Goal: Task Accomplishment & Management: Manage account settings

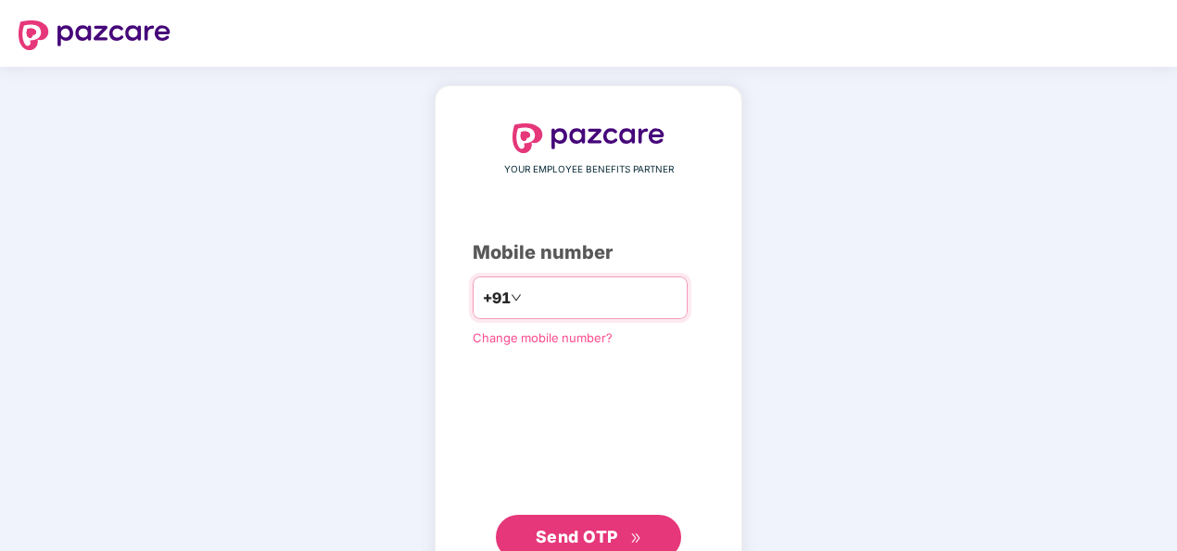
drag, startPoint x: 541, startPoint y: 316, endPoint x: 535, endPoint y: 302, distance: 15.3
click at [541, 316] on div "+91" at bounding box center [580, 297] width 215 height 43
click at [534, 299] on input "number" at bounding box center [602, 298] width 152 height 30
type input "**********"
click at [634, 538] on icon "double-right" at bounding box center [636, 538] width 12 height 12
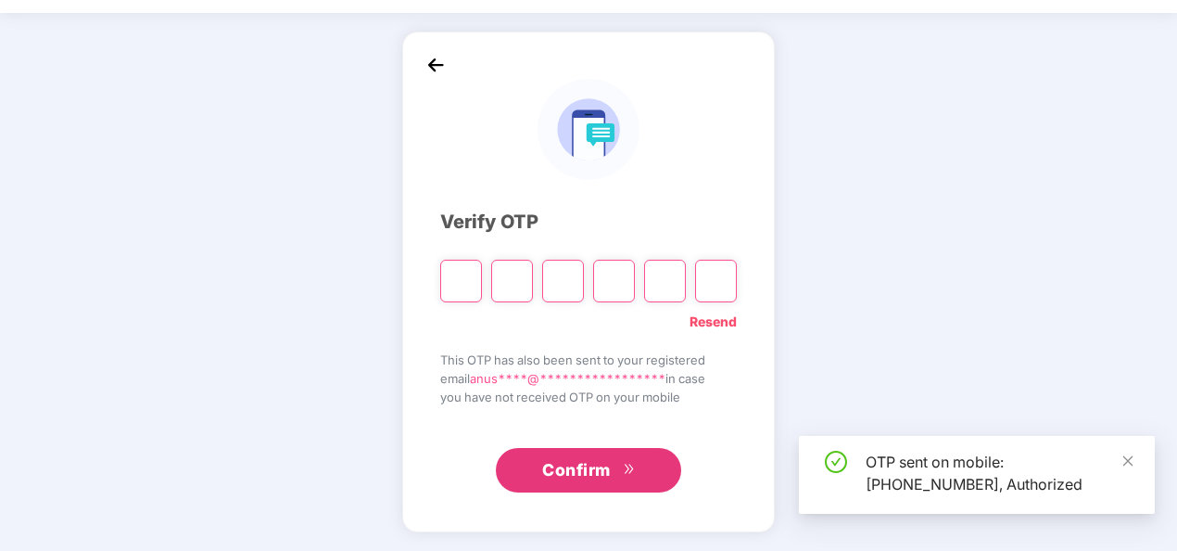
scroll to position [54, 0]
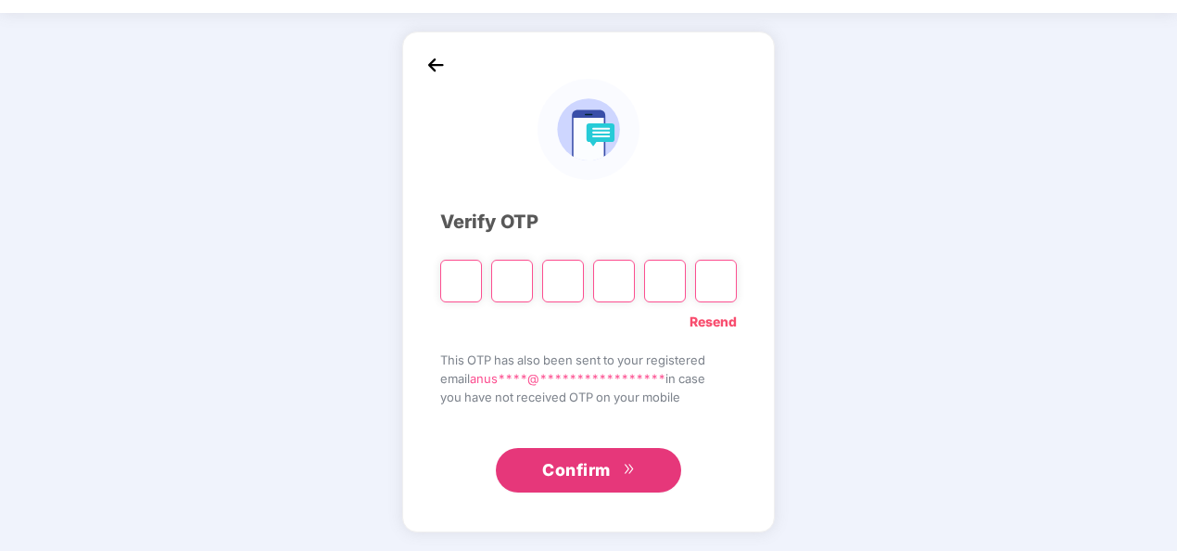
paste input "*"
type input "*"
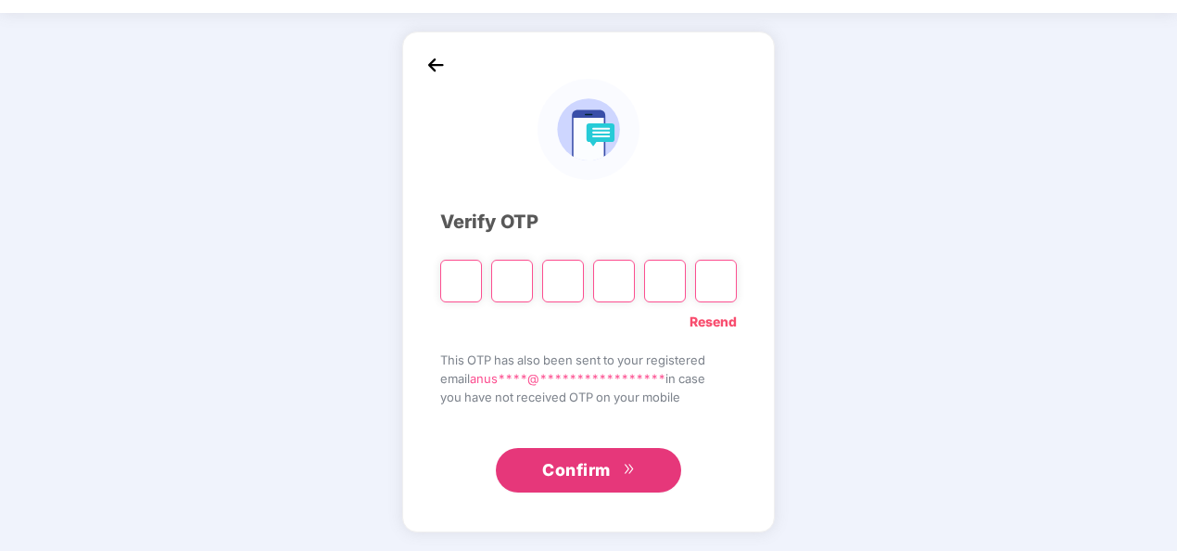
type input "*"
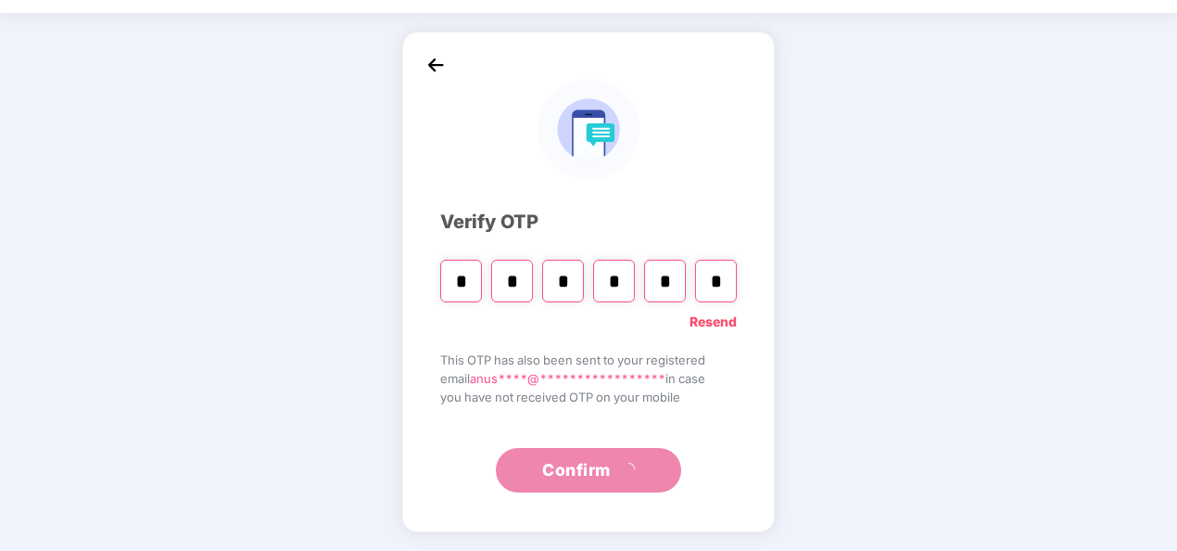
scroll to position [0, 0]
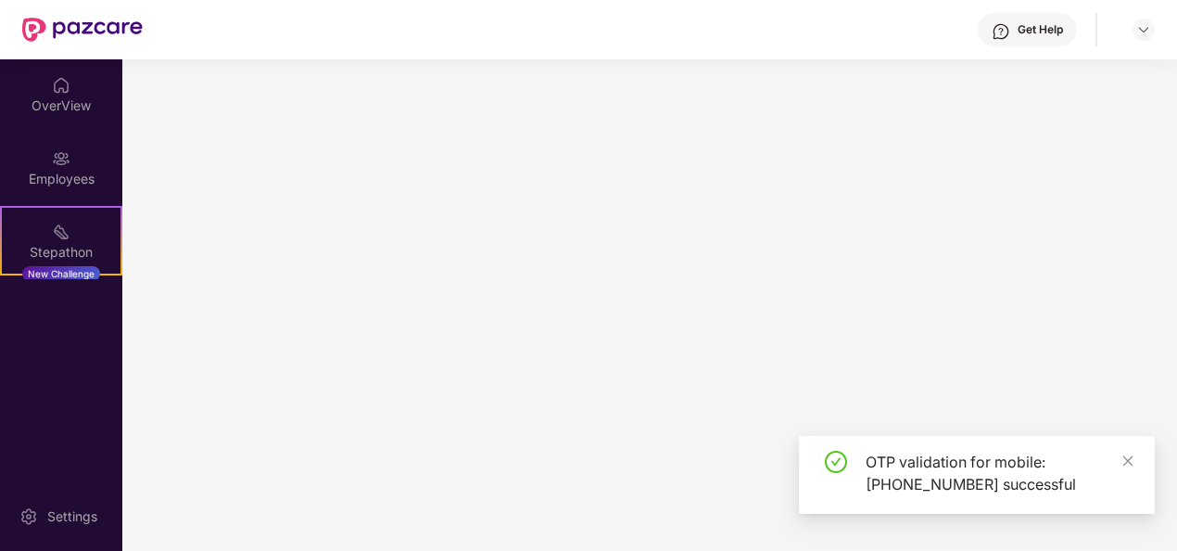
click at [599, 465] on main at bounding box center [649, 304] width 1055 height 491
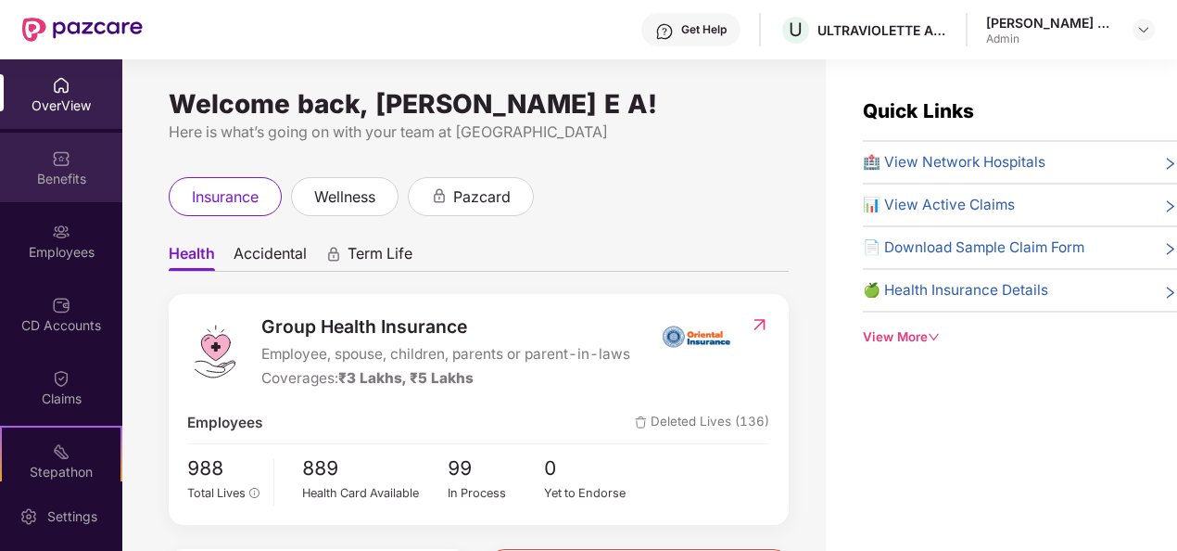
click at [52, 180] on div "Benefits" at bounding box center [61, 179] width 122 height 19
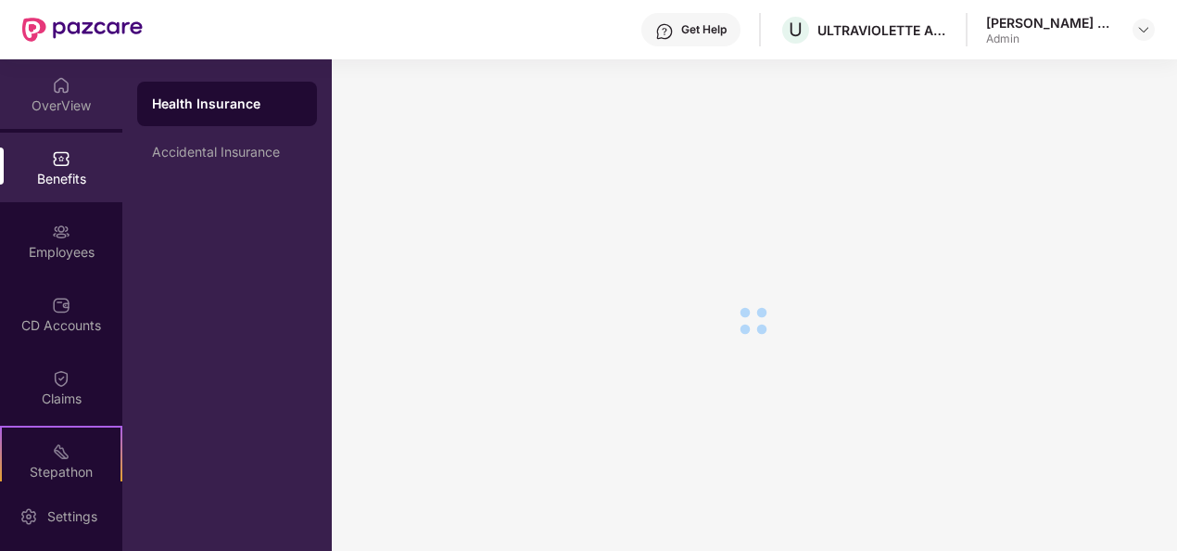
click at [57, 108] on div "OverView" at bounding box center [61, 105] width 122 height 19
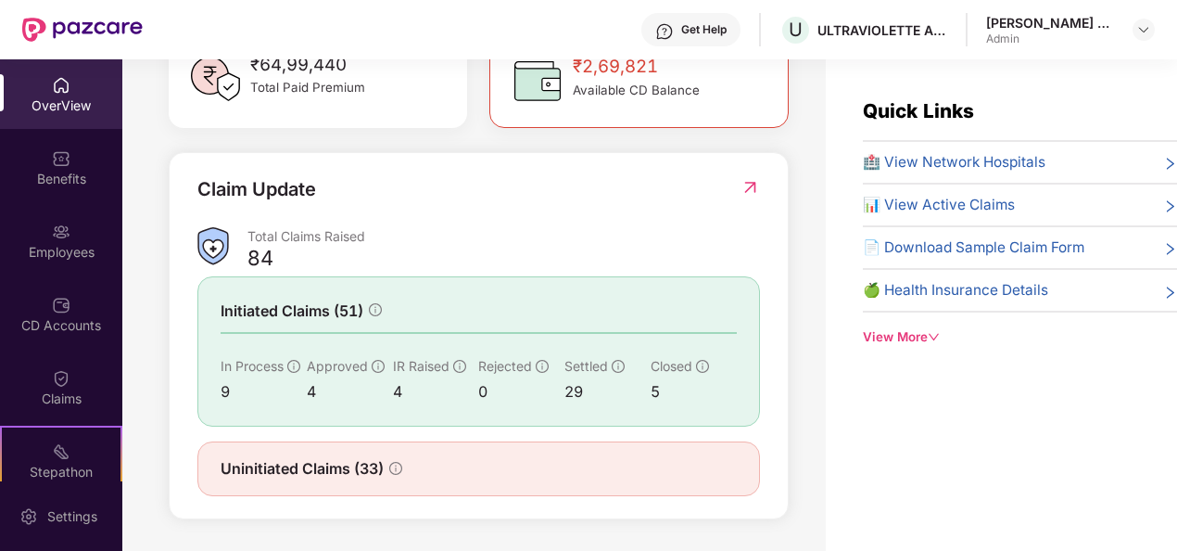
scroll to position [593, 0]
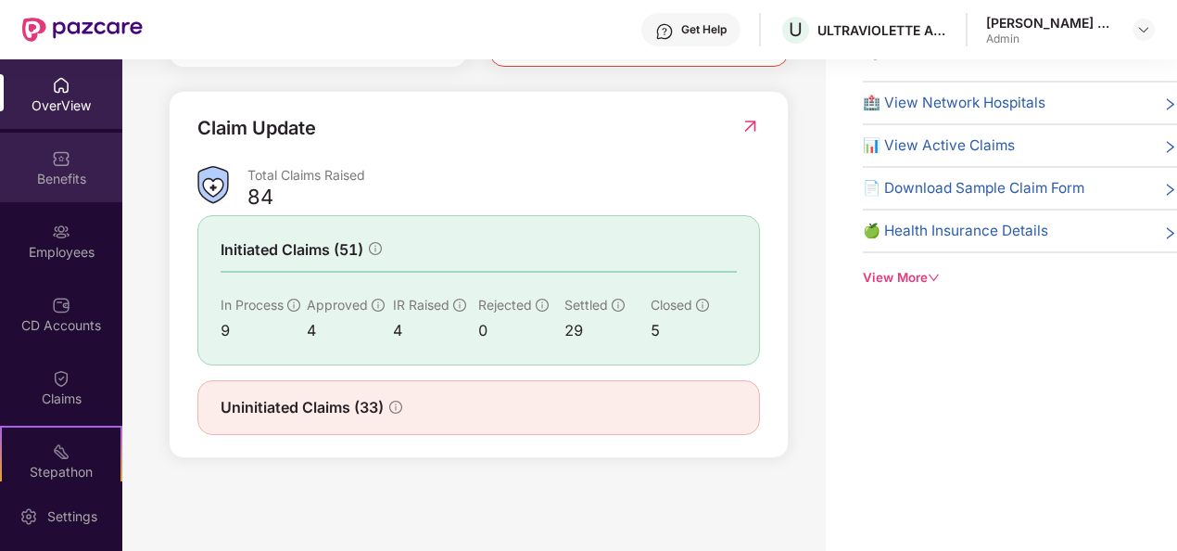
click at [52, 161] on img at bounding box center [61, 158] width 19 height 19
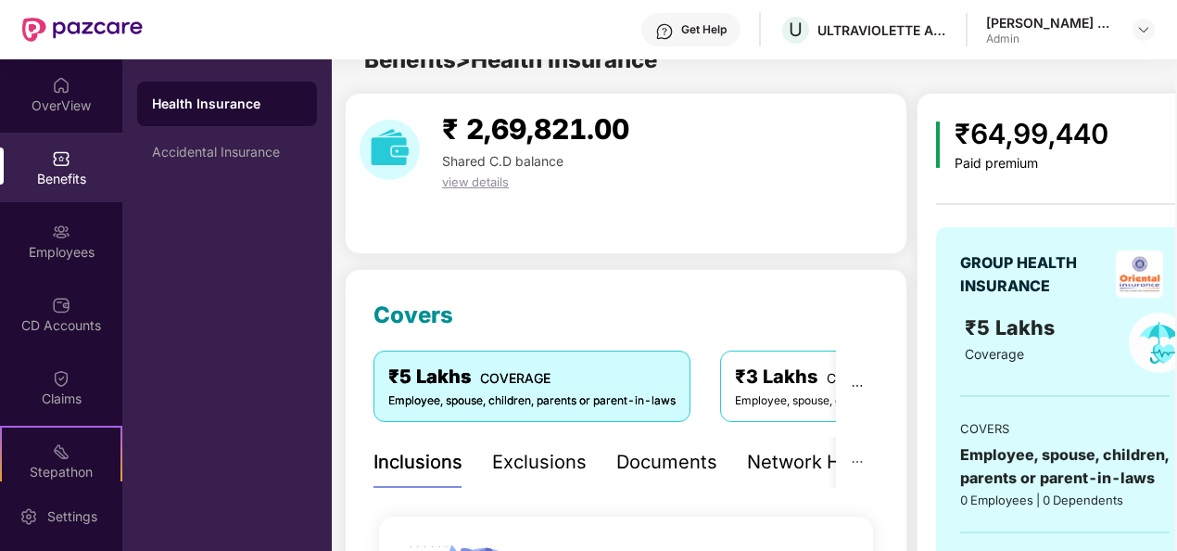
scroll to position [59, 0]
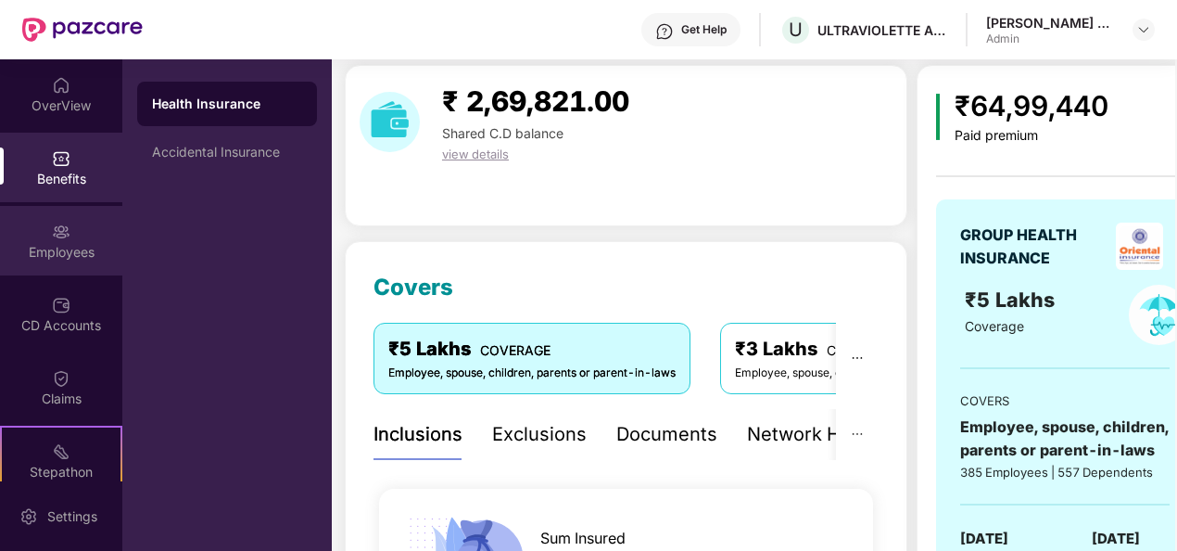
click at [65, 248] on div "Employees" at bounding box center [61, 252] width 122 height 19
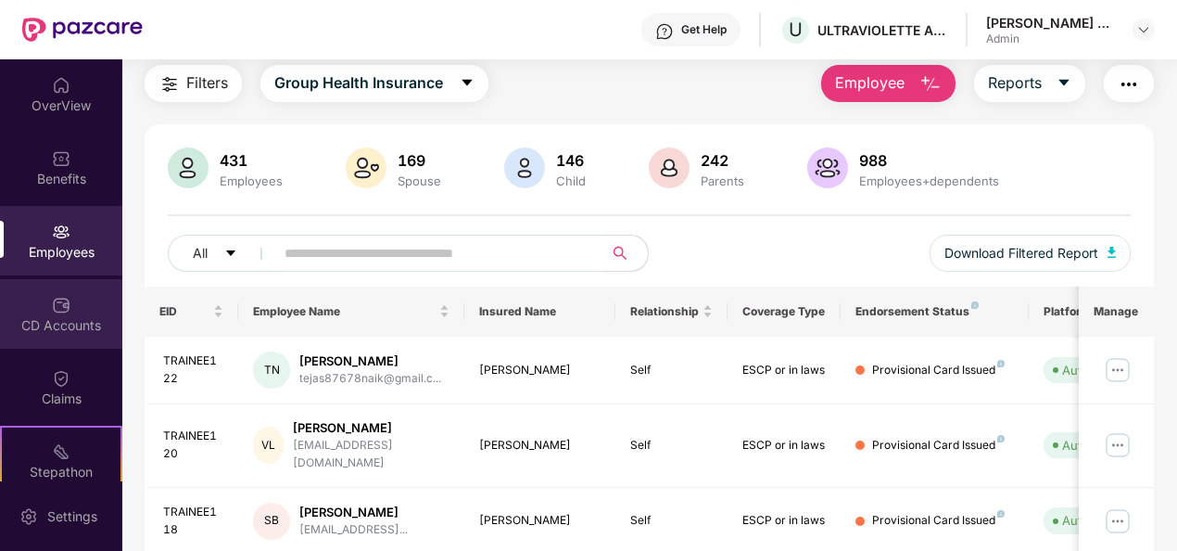
click at [91, 327] on div "CD Accounts" at bounding box center [61, 325] width 122 height 19
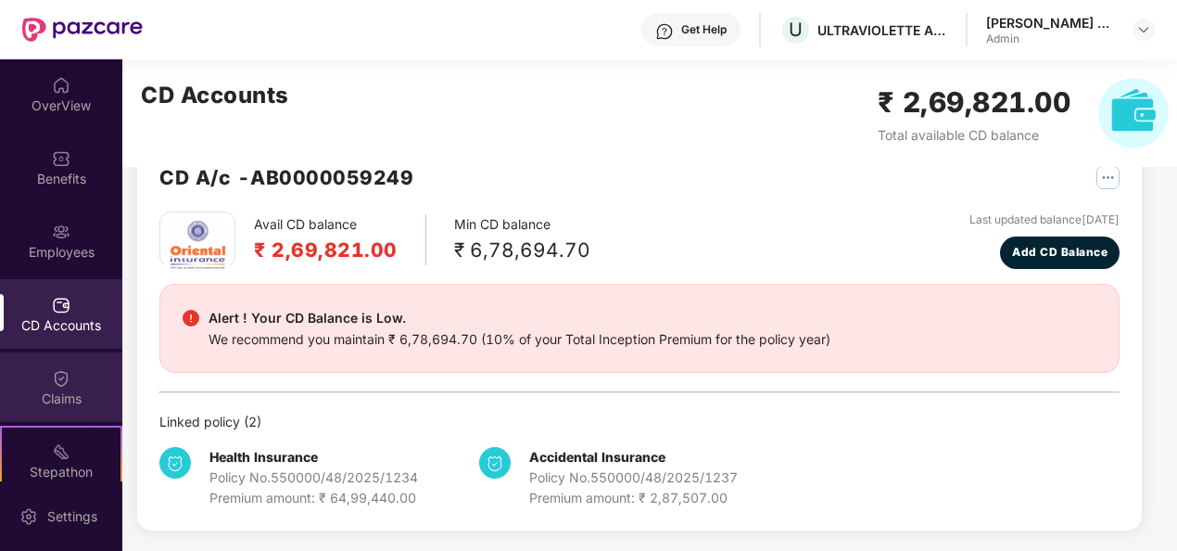
click at [85, 386] on div "Claims" at bounding box center [61, 387] width 122 height 70
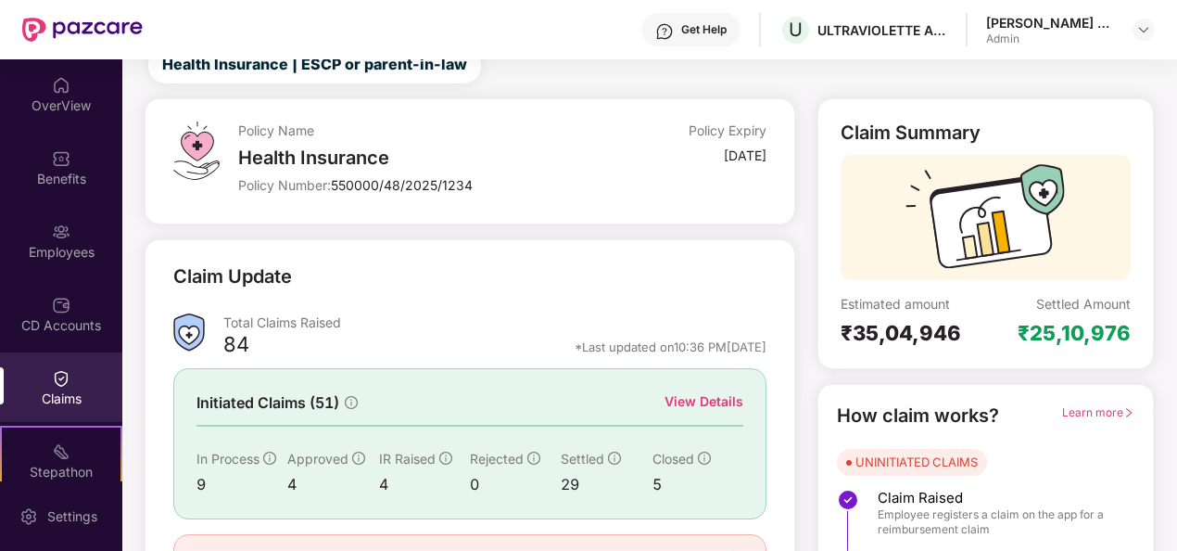
scroll to position [93, 0]
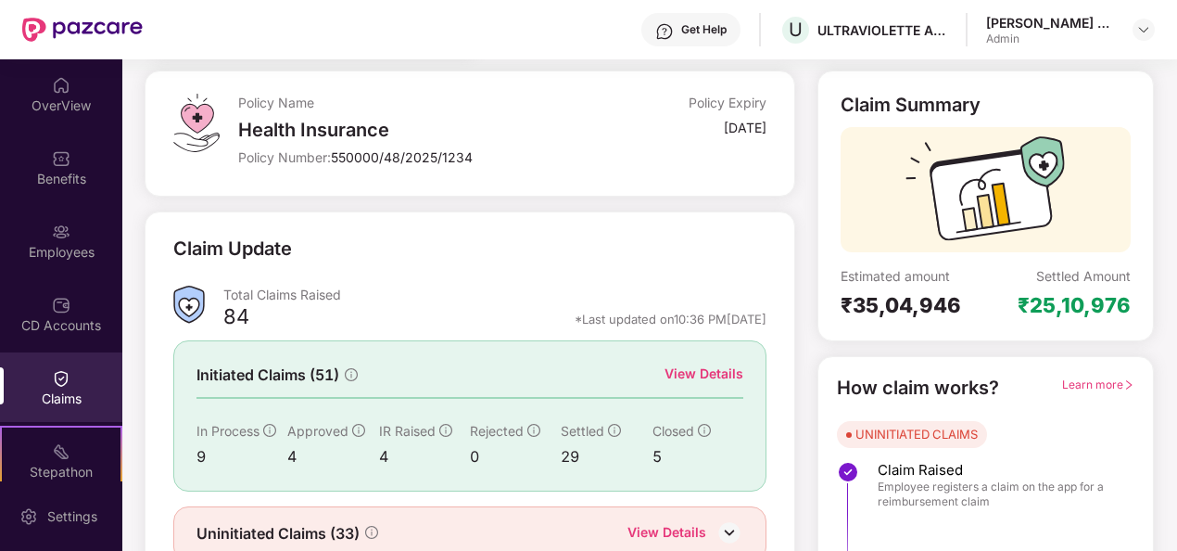
click at [715, 377] on div "View Details" at bounding box center [704, 373] width 79 height 20
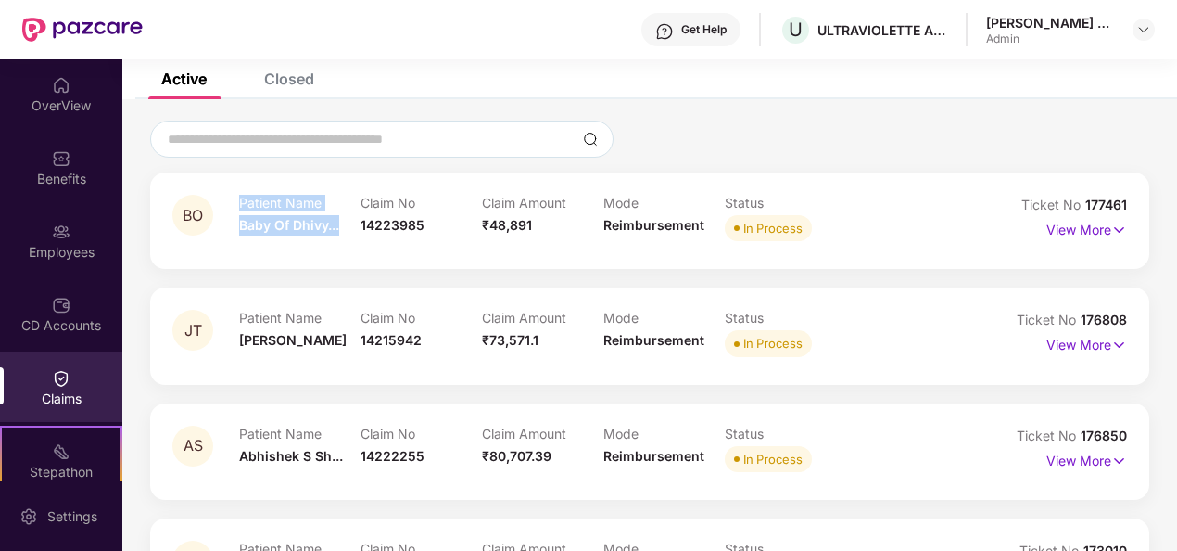
drag, startPoint x: 228, startPoint y: 224, endPoint x: 346, endPoint y: 228, distance: 117.8
click at [346, 228] on div "BO Patient Name Baby Of Dhivy... Claim No 14223985 Claim Amount ₹48,891 Mode Re…" at bounding box center [569, 220] width 795 height 51
click at [871, 221] on div "Patient Name Baby Of Dhivy... Claim No 14223985 Claim Amount ₹48,891 Mode Reimb…" at bounding box center [604, 220] width 730 height 51
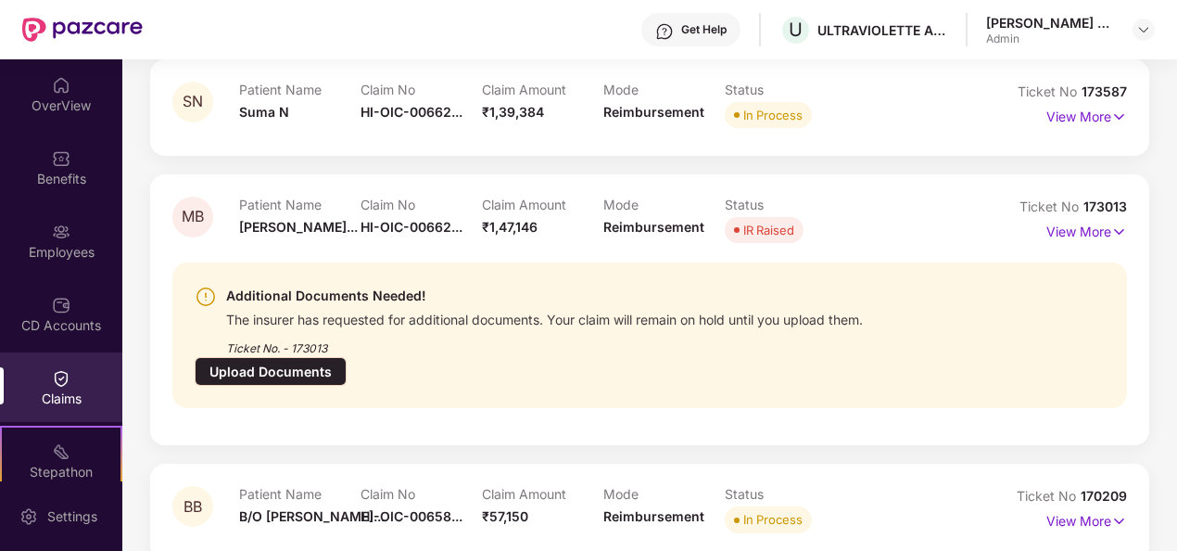
scroll to position [927, 0]
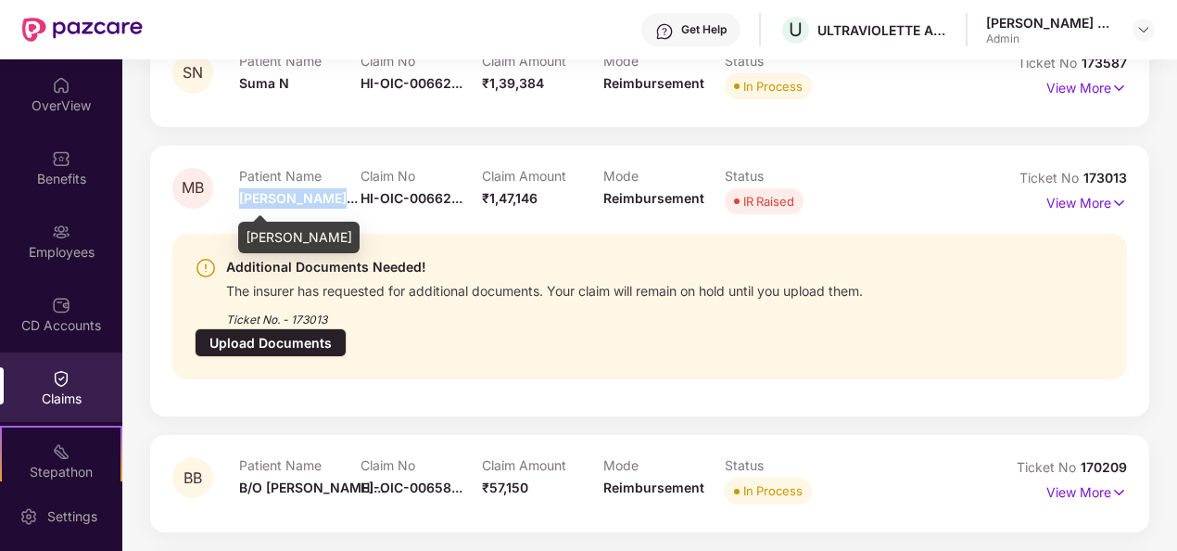
drag, startPoint x: 297, startPoint y: 201, endPoint x: 332, endPoint y: 204, distance: 35.3
click at [332, 204] on span "[PERSON_NAME]..." at bounding box center [298, 198] width 119 height 16
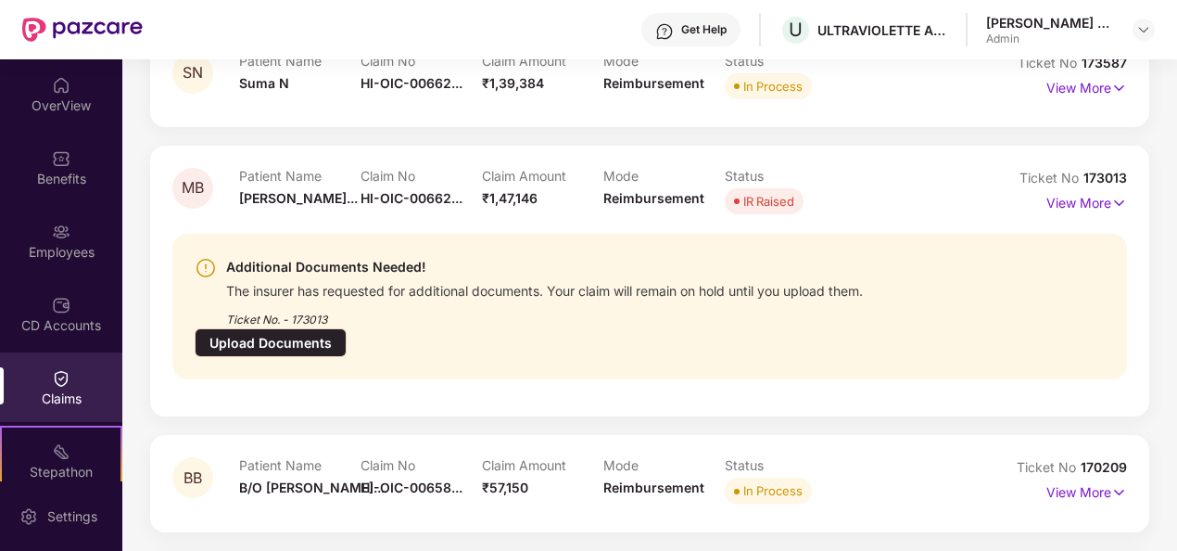
click at [312, 389] on div "BO Patient Name Baby Of Dhivy... Claim No 14223985 Claim Amount ₹48,891 Mode Re…" at bounding box center [649, 252] width 999 height 1829
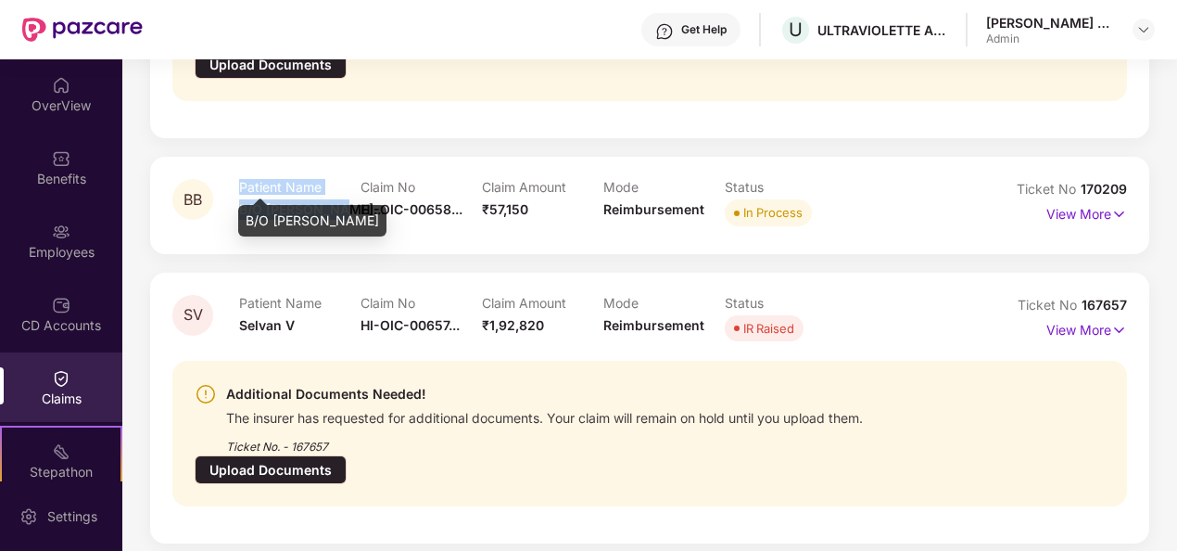
drag, startPoint x: 228, startPoint y: 175, endPoint x: 332, endPoint y: 178, distance: 103.9
click at [332, 179] on div "BB Patient Name B/O [PERSON_NAME]... Claim No HI-OIC-00658... Claim Amount ₹57,…" at bounding box center [569, 204] width 795 height 51
drag, startPoint x: 332, startPoint y: 178, endPoint x: 571, endPoint y: 219, distance: 242.7
click at [573, 215] on div "BB Patient Name B/O [PERSON_NAME]... Claim No HI-OIC-00658... Claim Amount ₹57,…" at bounding box center [649, 205] width 999 height 96
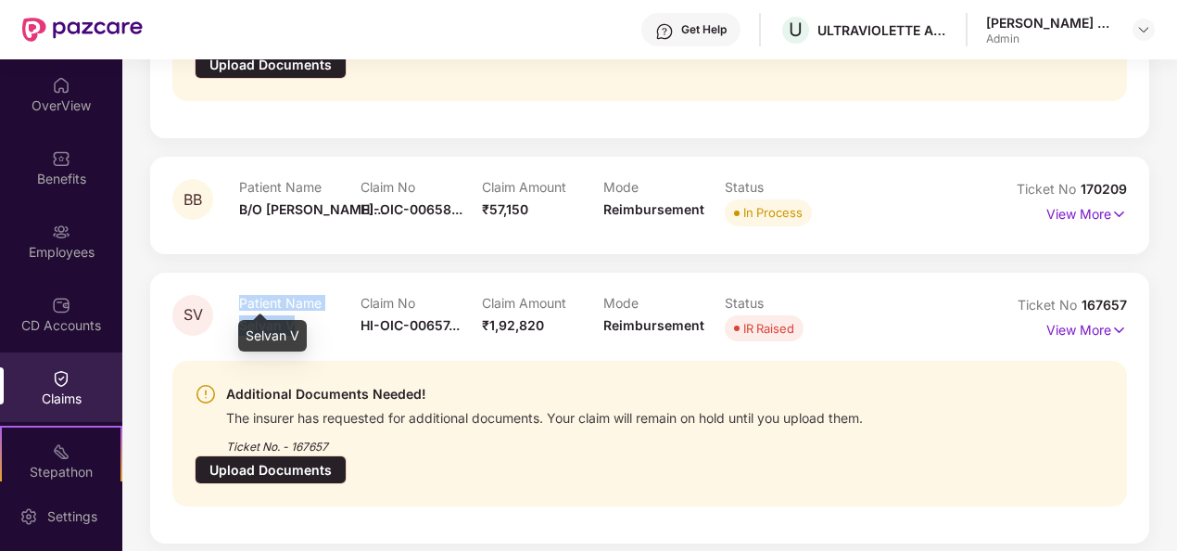
drag, startPoint x: 231, startPoint y: 291, endPoint x: 325, endPoint y: 301, distance: 94.2
click at [325, 301] on div "SV Patient Name [PERSON_NAME] V Claim No HI-OIC-00657... Claim Amount ₹1,92,820…" at bounding box center [569, 320] width 795 height 51
click at [898, 295] on div "Patient Name [PERSON_NAME] V Claim No HI-OIC-00657... Claim Amount ₹1,92,820 Mo…" at bounding box center [604, 320] width 730 height 51
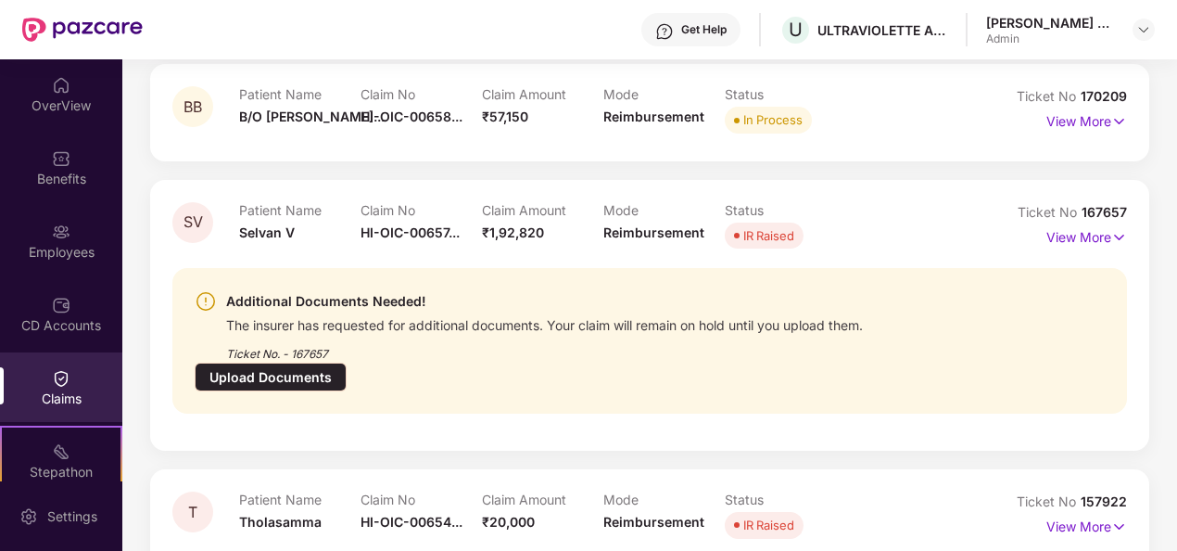
scroll to position [1505, 0]
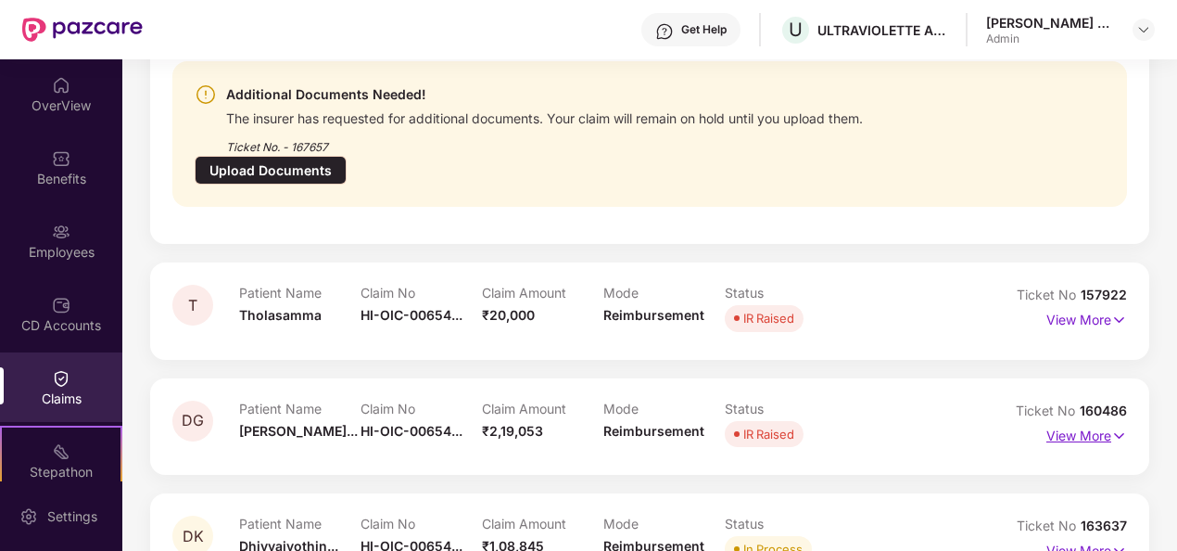
click at [1100, 421] on p "View More" at bounding box center [1087, 433] width 81 height 25
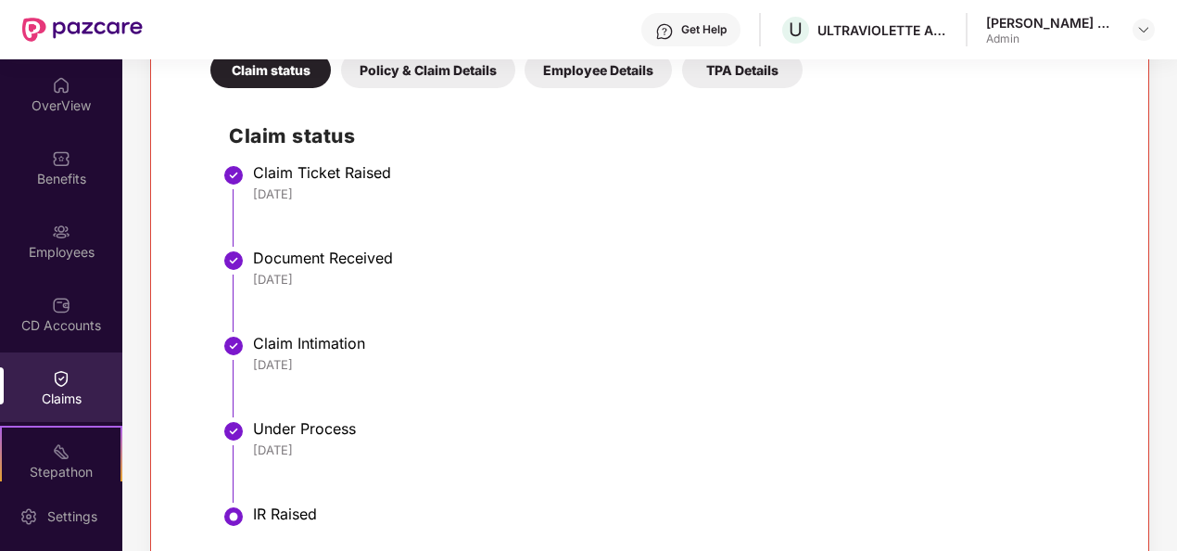
scroll to position [2061, 0]
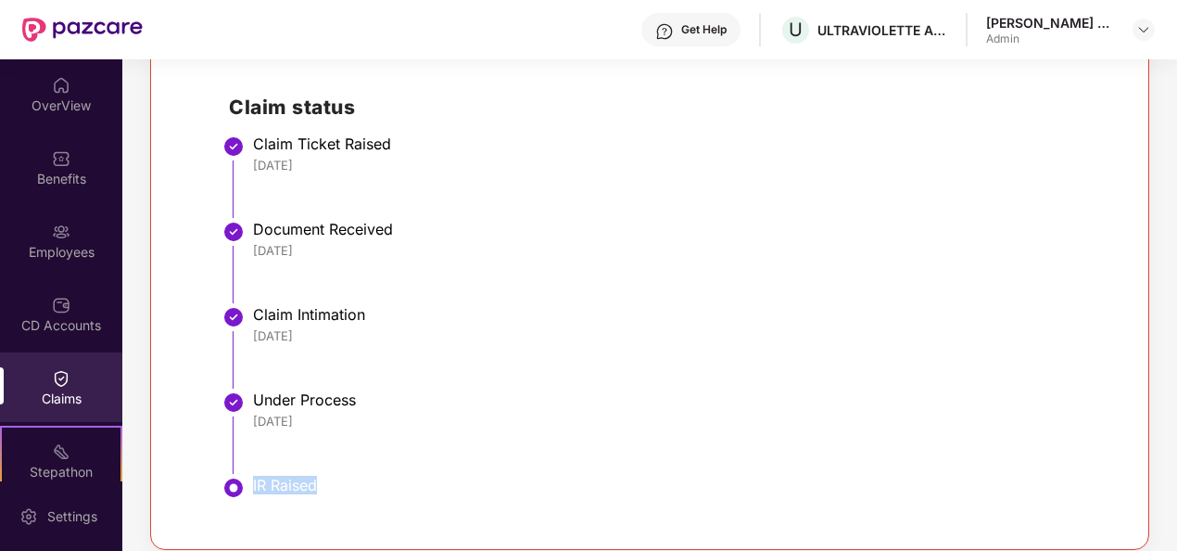
drag, startPoint x: 323, startPoint y: 432, endPoint x: 254, endPoint y: 432, distance: 68.6
click at [254, 476] on div "IR Raised" at bounding box center [680, 487] width 855 height 22
copy div "IR Raised"
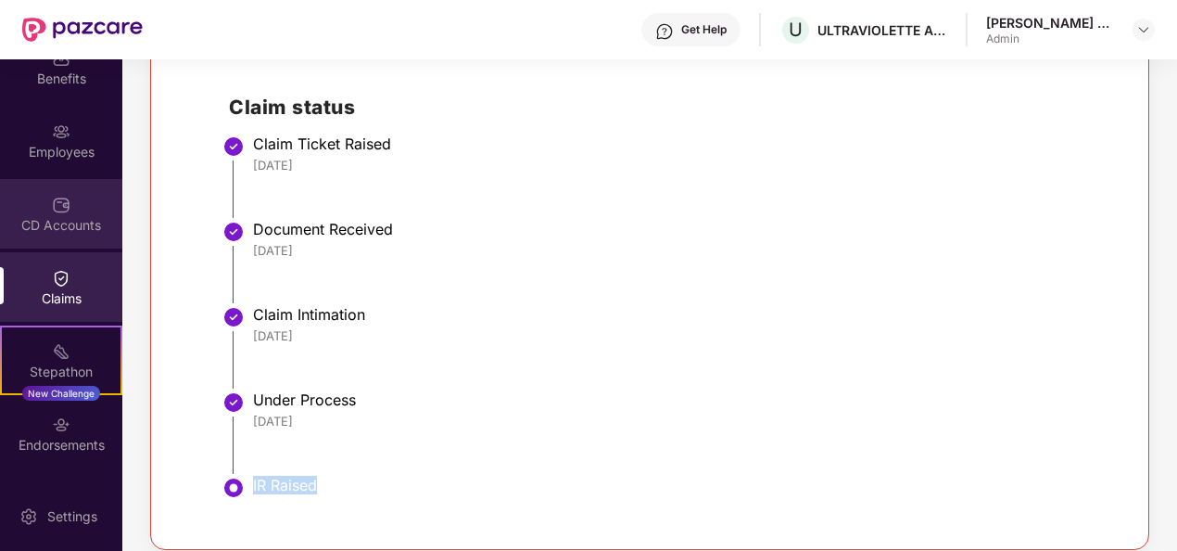
scroll to position [163, 0]
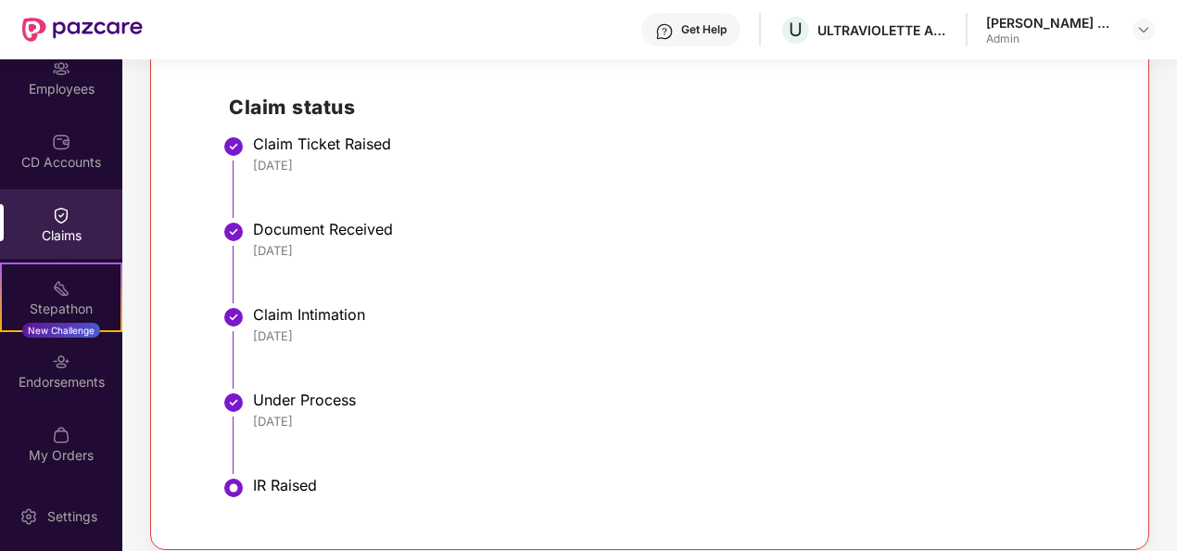
click at [45, 203] on div "Claims" at bounding box center [61, 224] width 122 height 70
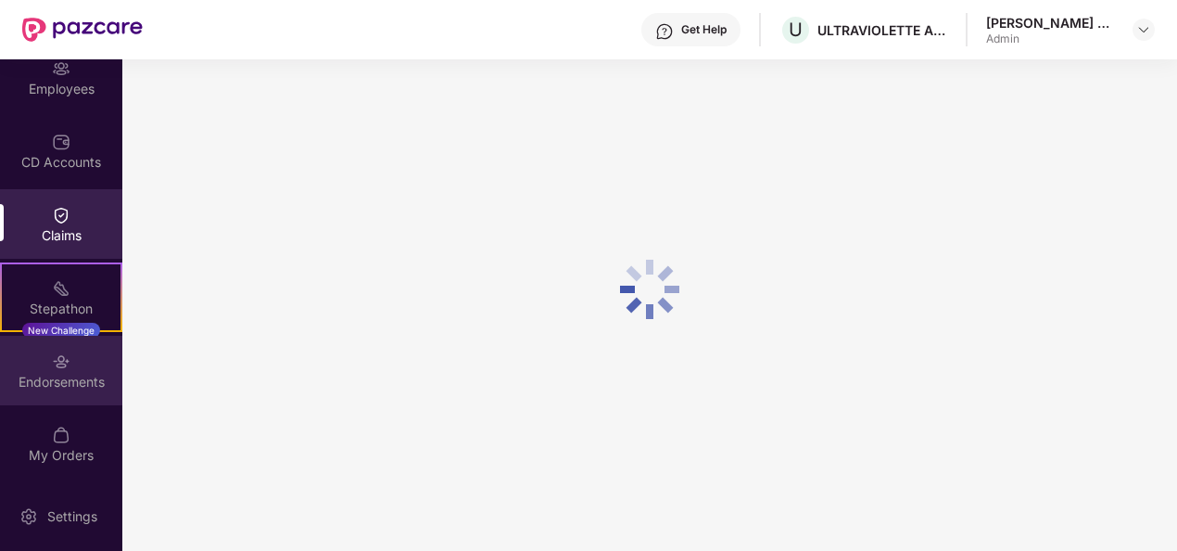
scroll to position [121, 0]
click at [54, 367] on img at bounding box center [61, 361] width 19 height 19
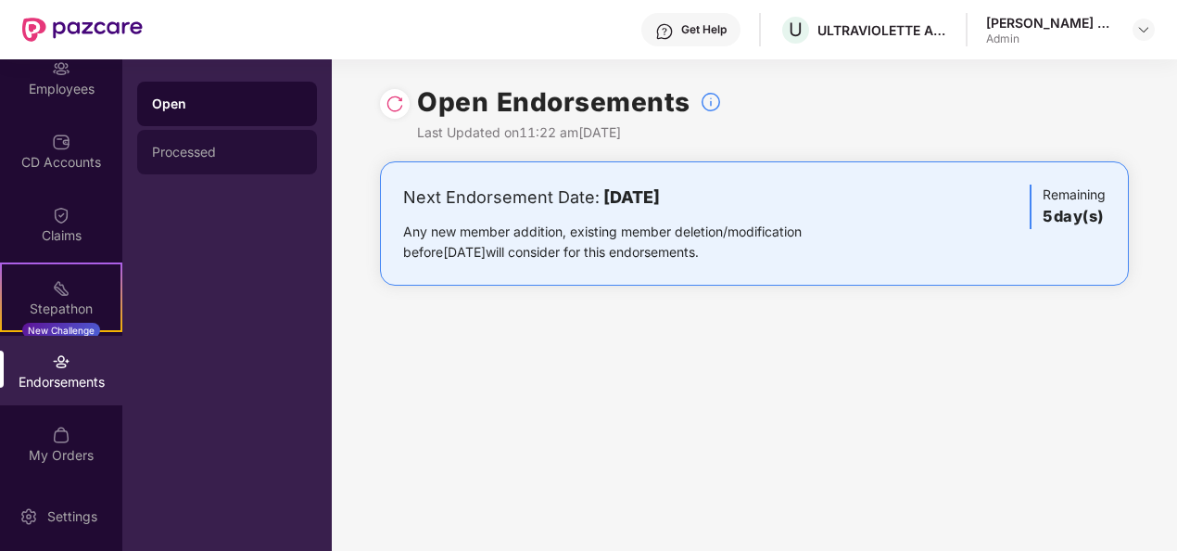
click at [177, 149] on div "Processed" at bounding box center [227, 152] width 150 height 15
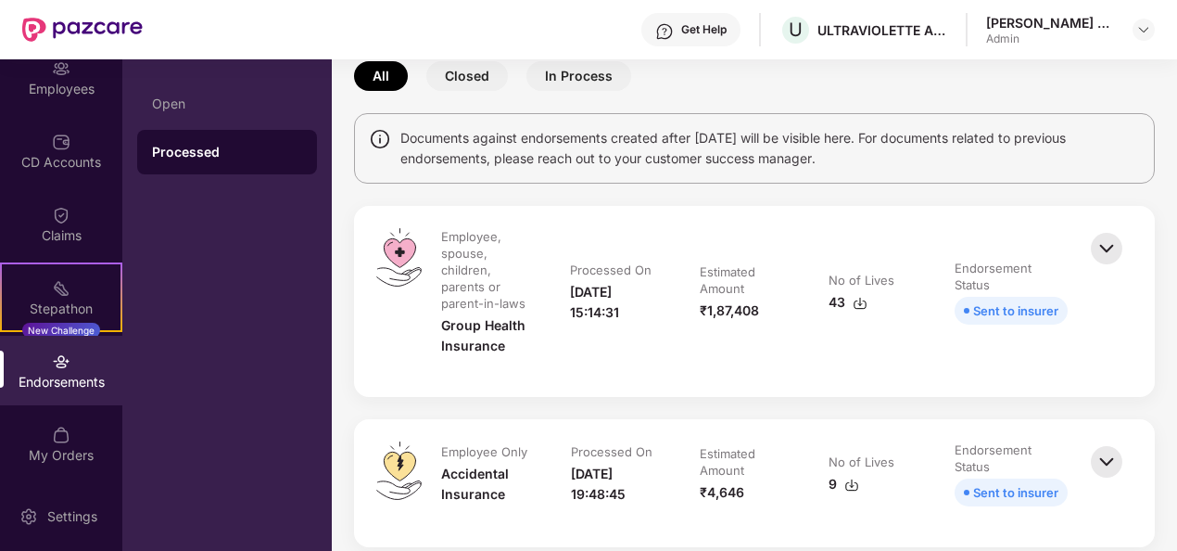
scroll to position [185, 0]
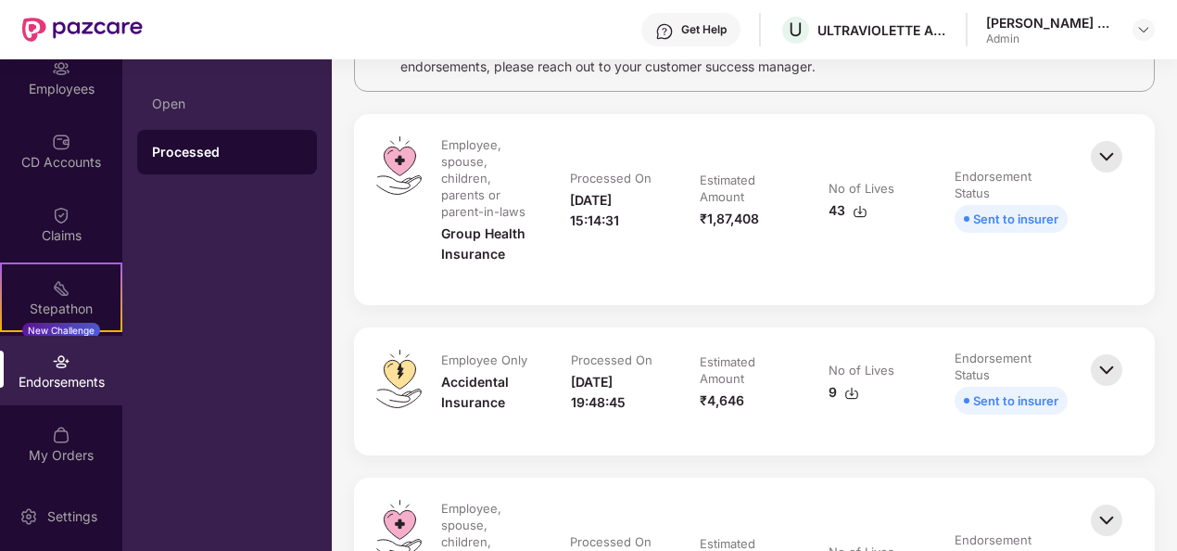
click at [857, 208] on img at bounding box center [860, 211] width 15 height 15
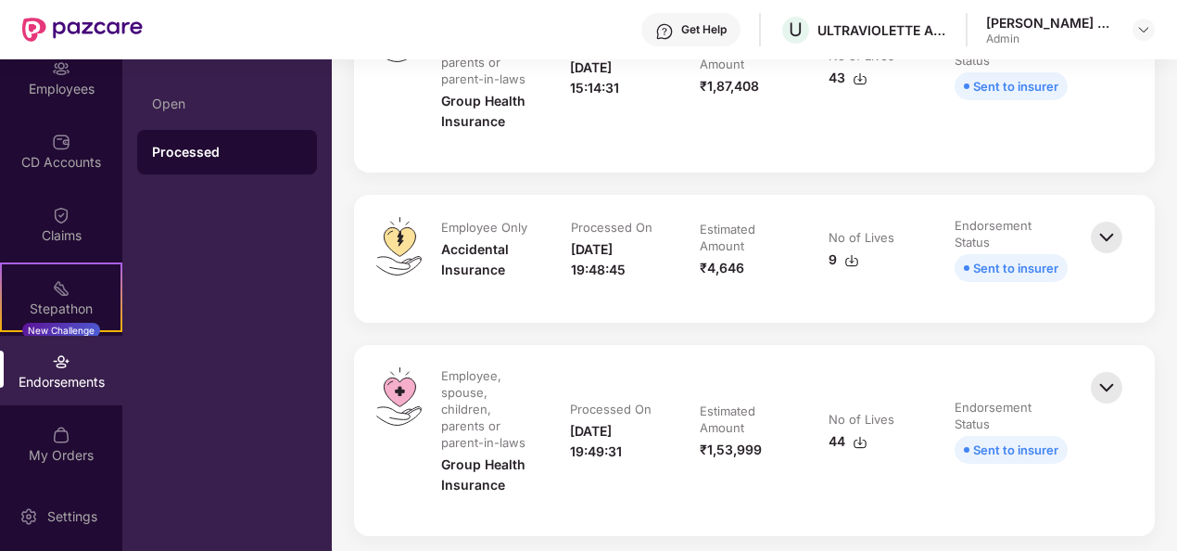
scroll to position [371, 0]
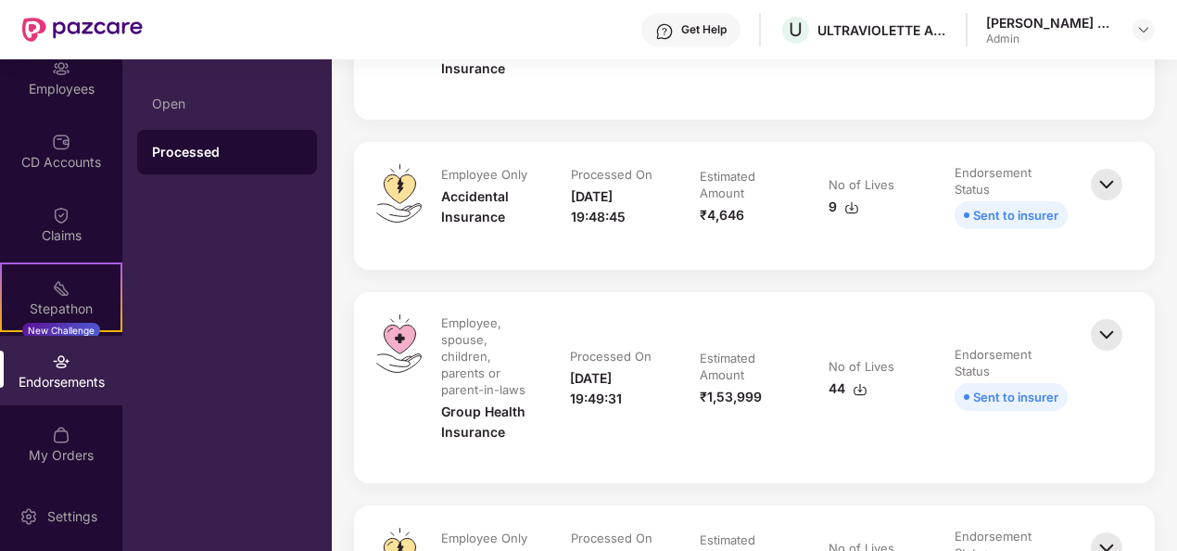
click at [848, 204] on img at bounding box center [852, 207] width 15 height 15
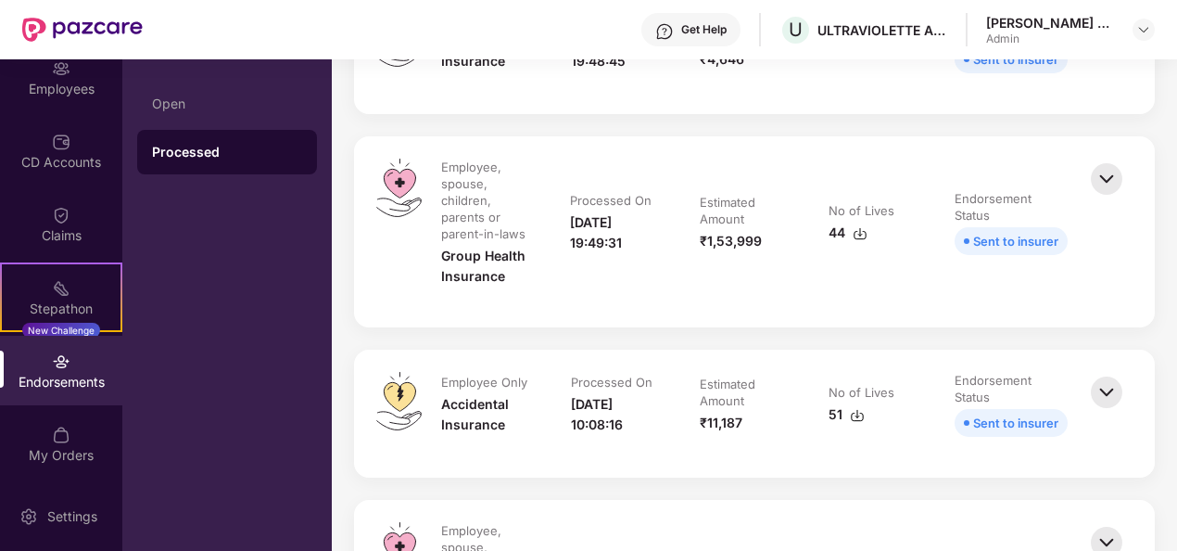
scroll to position [556, 0]
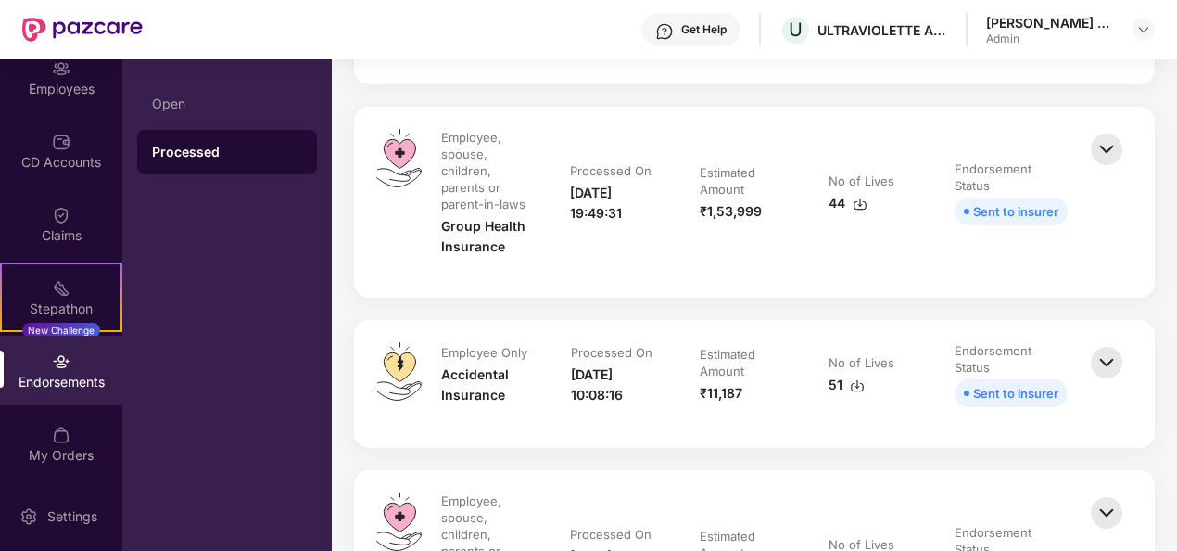
click at [856, 387] on img at bounding box center [857, 385] width 15 height 15
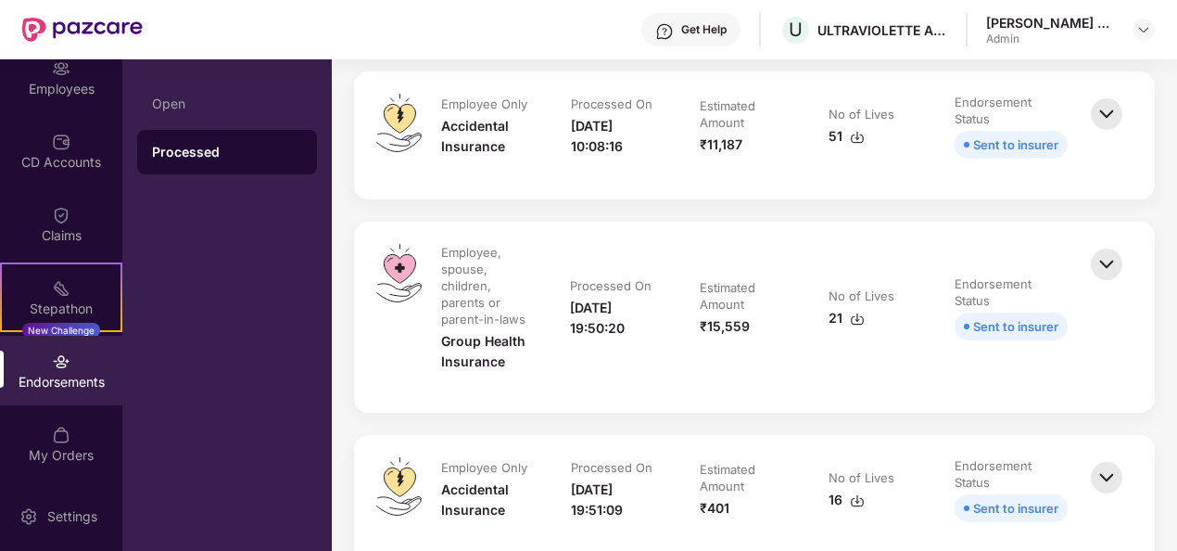
scroll to position [834, 0]
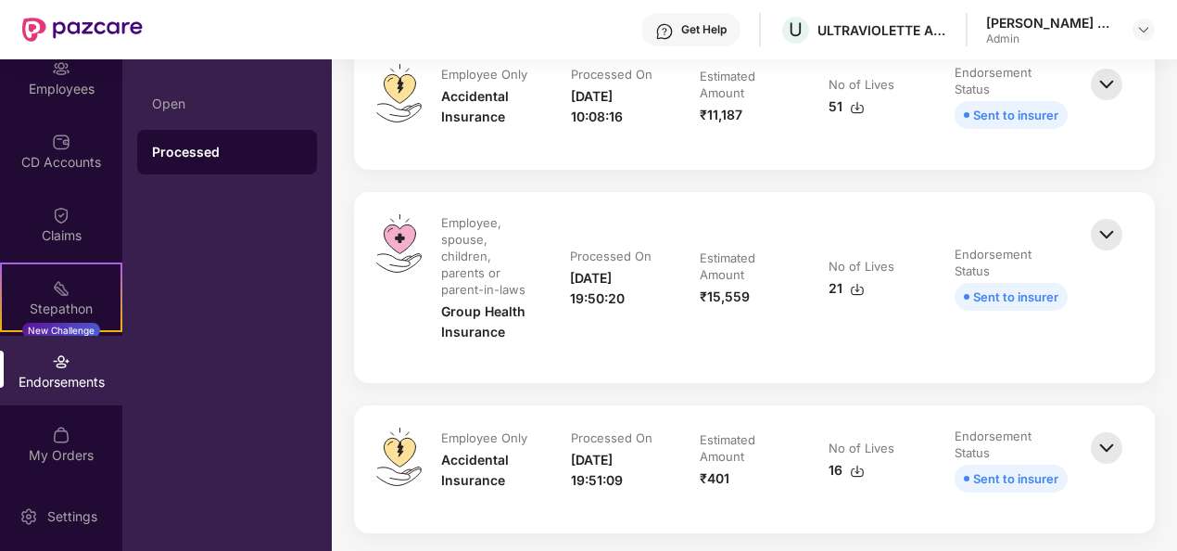
click at [856, 289] on img at bounding box center [857, 289] width 15 height 15
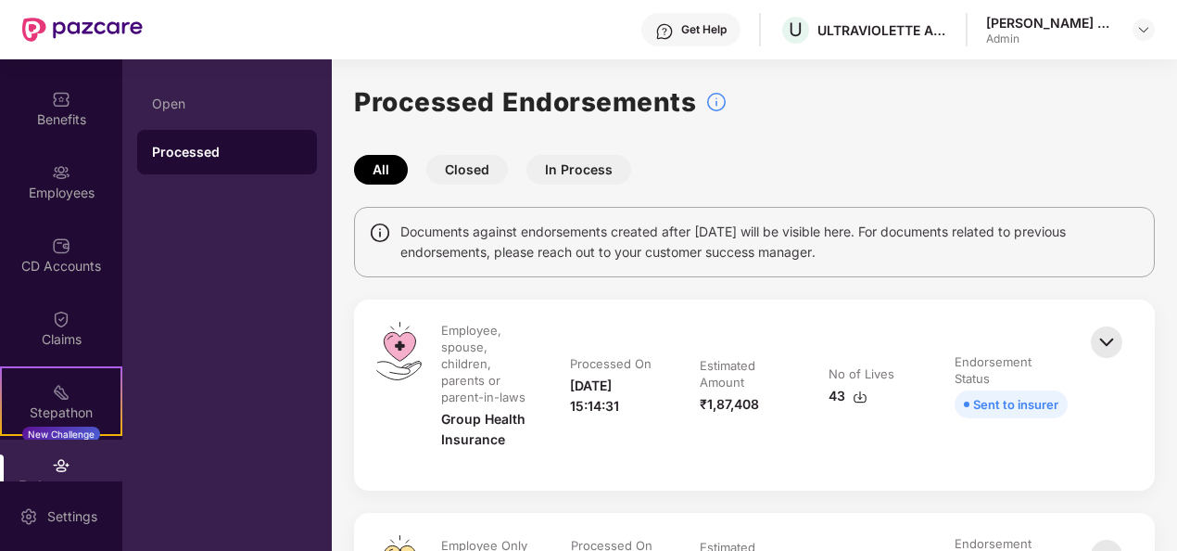
scroll to position [0, 0]
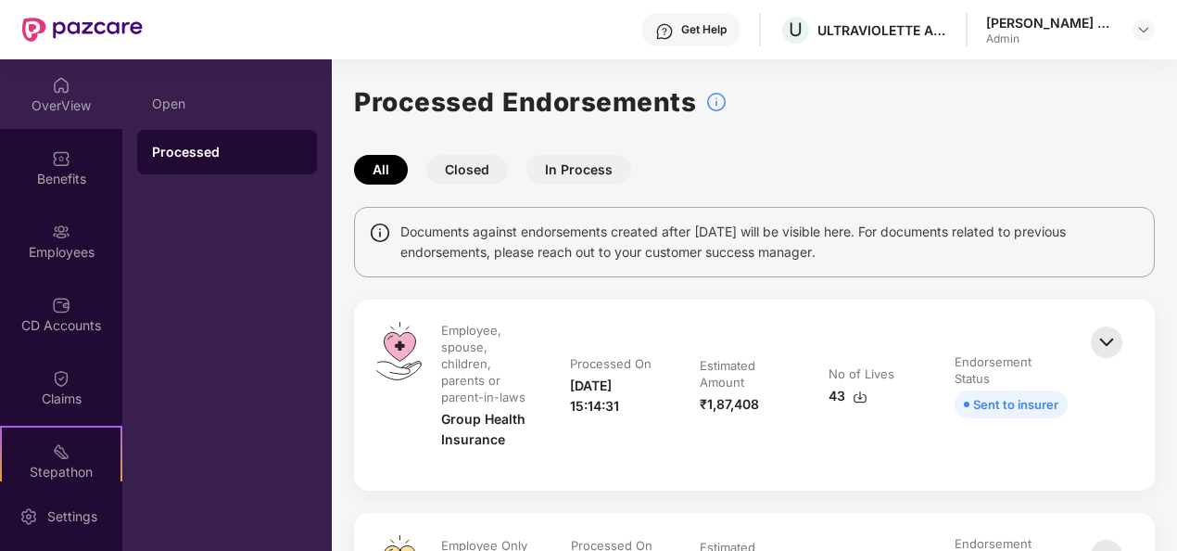
click at [70, 99] on div "OverView" at bounding box center [61, 105] width 122 height 19
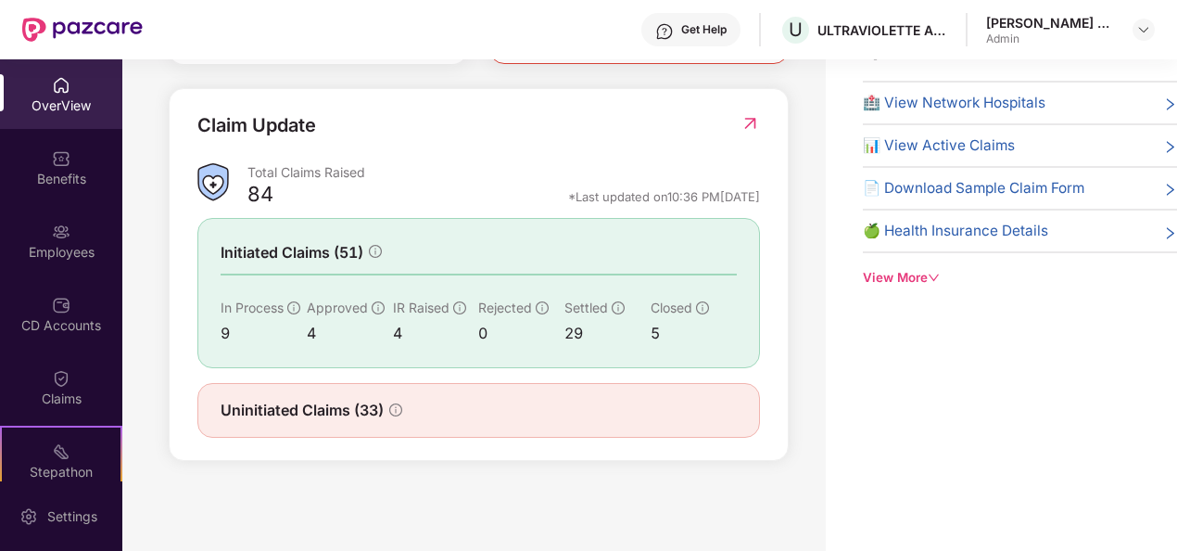
scroll to position [599, 0]
click at [322, 401] on span "Uninitiated Claims (33)" at bounding box center [302, 407] width 163 height 23
click at [355, 399] on span "Uninitiated Claims (33)" at bounding box center [302, 407] width 163 height 23
click at [393, 401] on icon "info-circle" at bounding box center [395, 407] width 13 height 13
click at [396, 404] on icon "info-circle" at bounding box center [395, 407] width 13 height 13
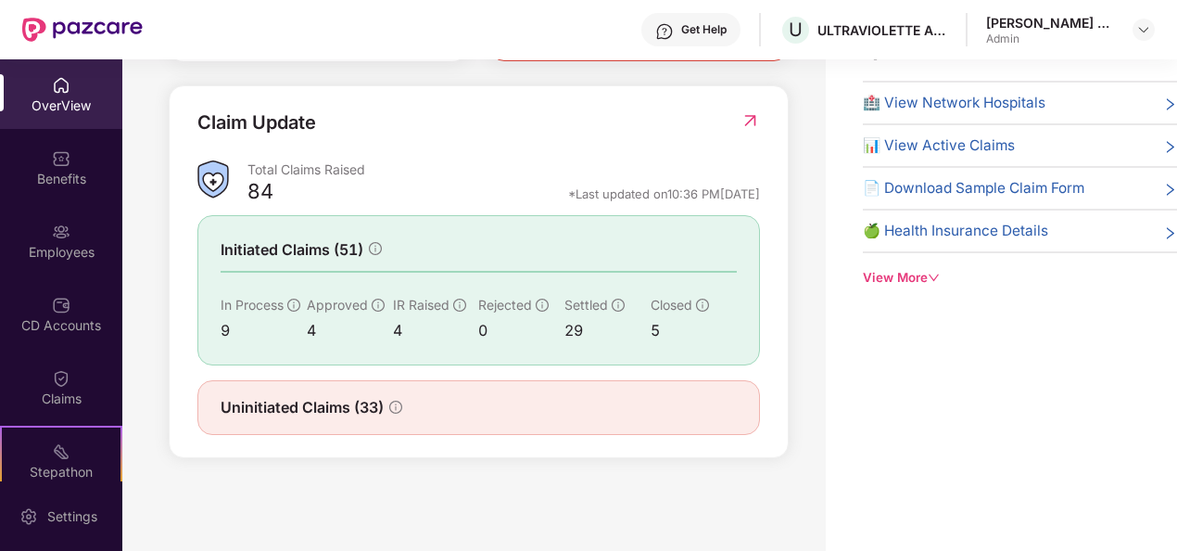
click at [391, 402] on icon "info-circle" at bounding box center [395, 407] width 13 height 13
click at [668, 401] on div "Uninitiated Claims (33)" at bounding box center [479, 407] width 516 height 23
click at [741, 134] on div at bounding box center [750, 133] width 19 height 51
click at [744, 132] on div at bounding box center [750, 133] width 19 height 51
click at [752, 123] on img at bounding box center [750, 120] width 19 height 19
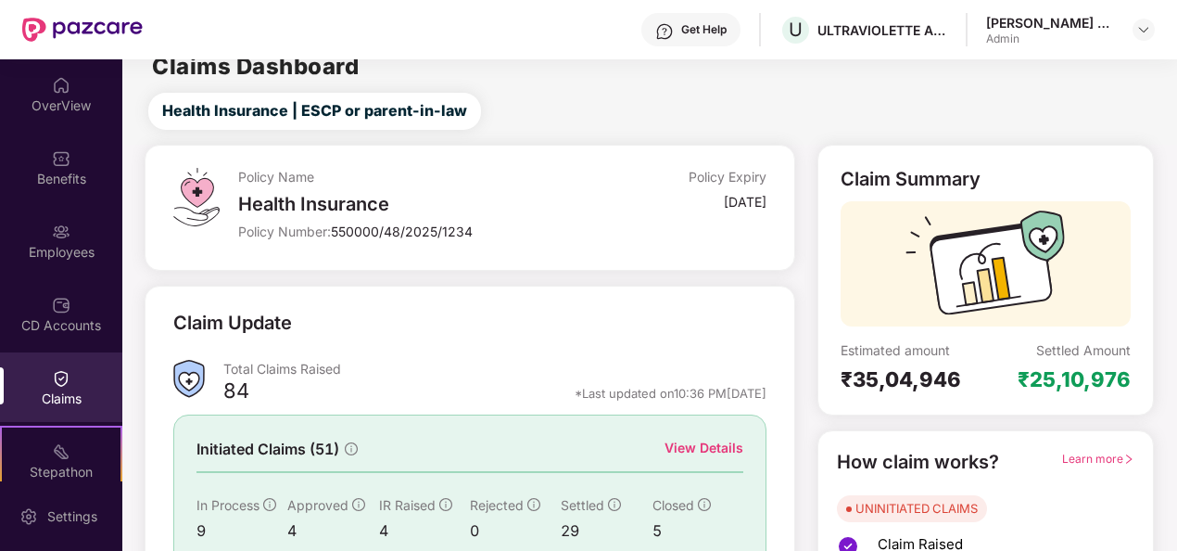
scroll to position [0, 0]
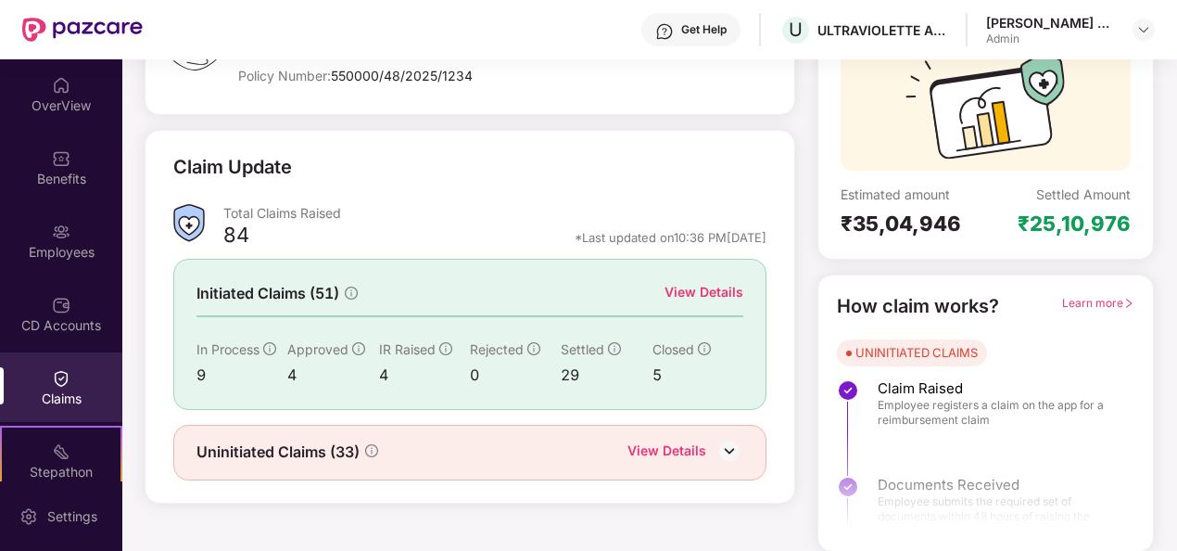
click at [656, 451] on div "View Details" at bounding box center [667, 452] width 79 height 24
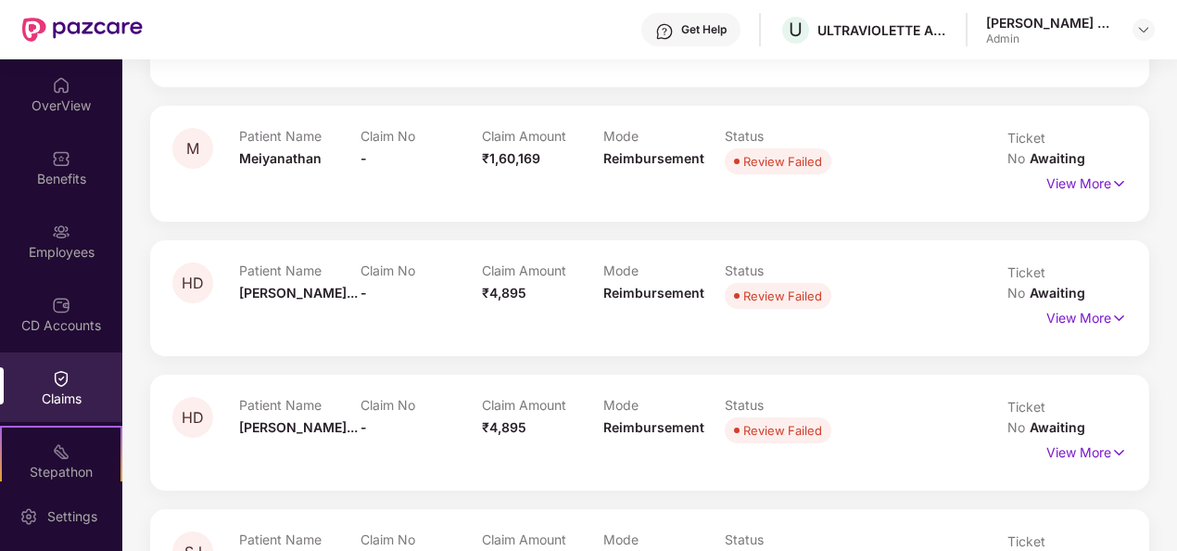
scroll to position [3527, 0]
click at [67, 96] on div "OverView" at bounding box center [61, 105] width 122 height 19
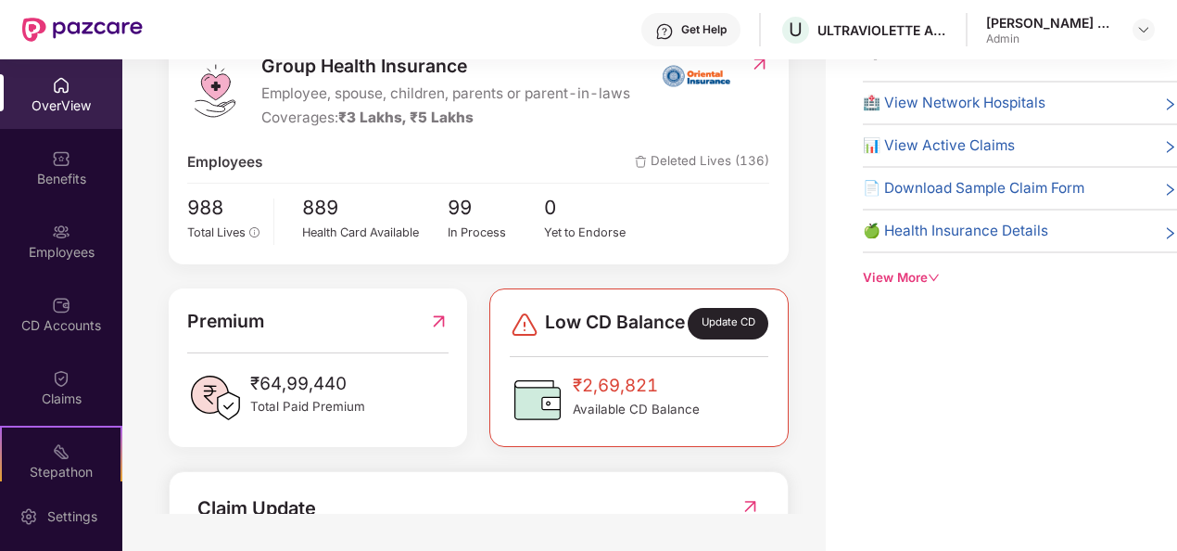
scroll to position [0, 0]
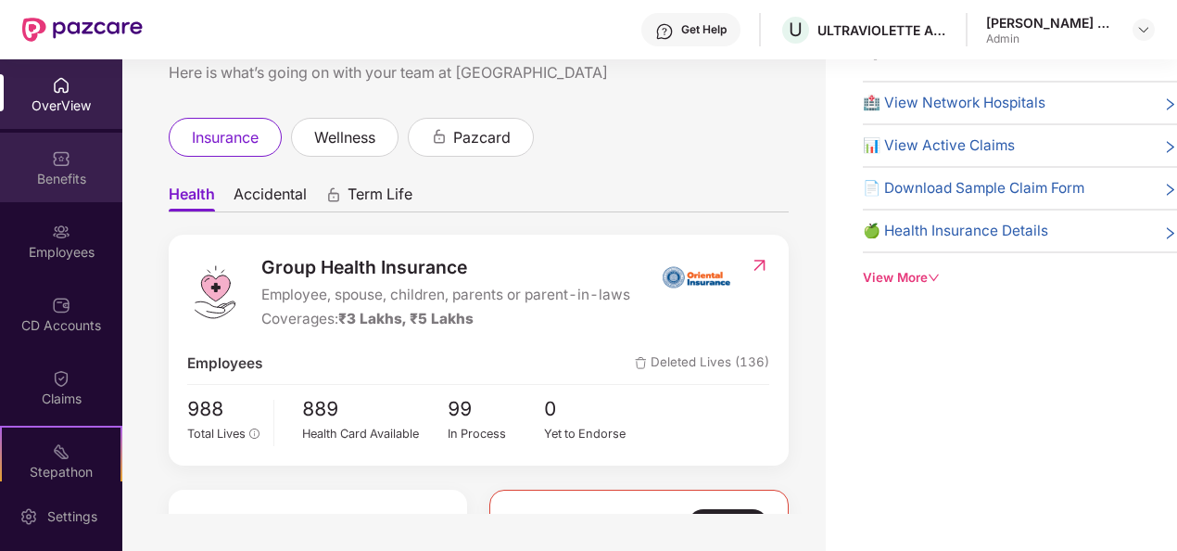
click at [65, 170] on div "Benefits" at bounding box center [61, 179] width 122 height 19
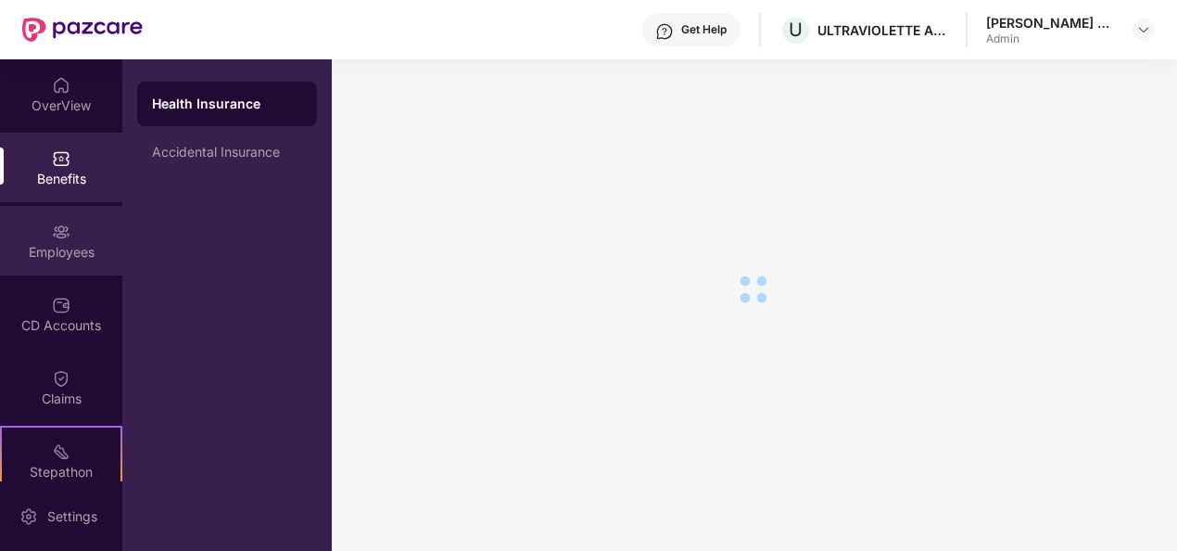
click at [67, 254] on div "Employees" at bounding box center [61, 252] width 122 height 19
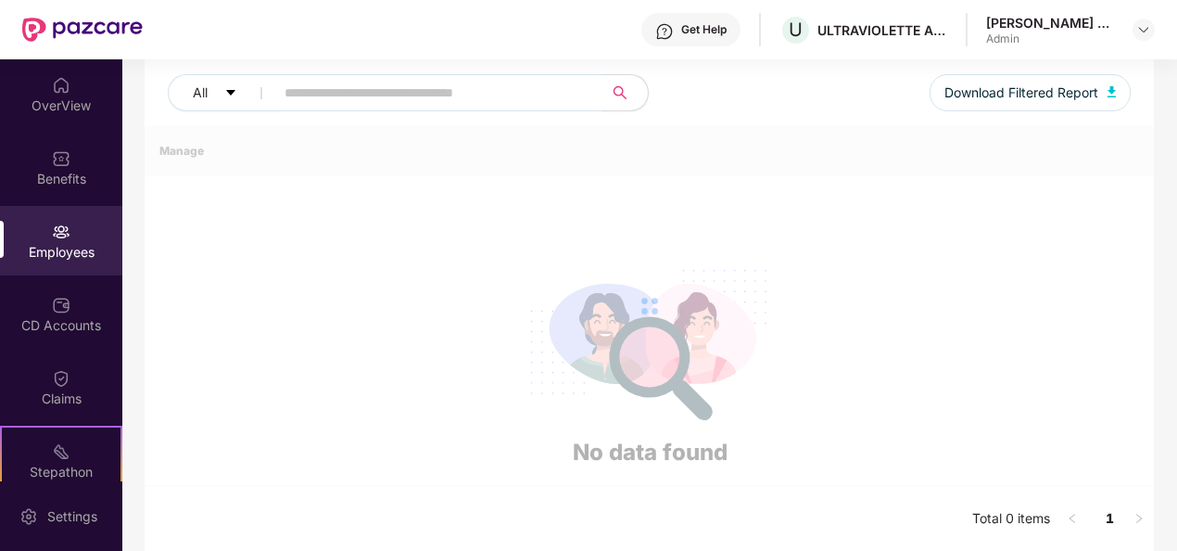
scroll to position [220, 0]
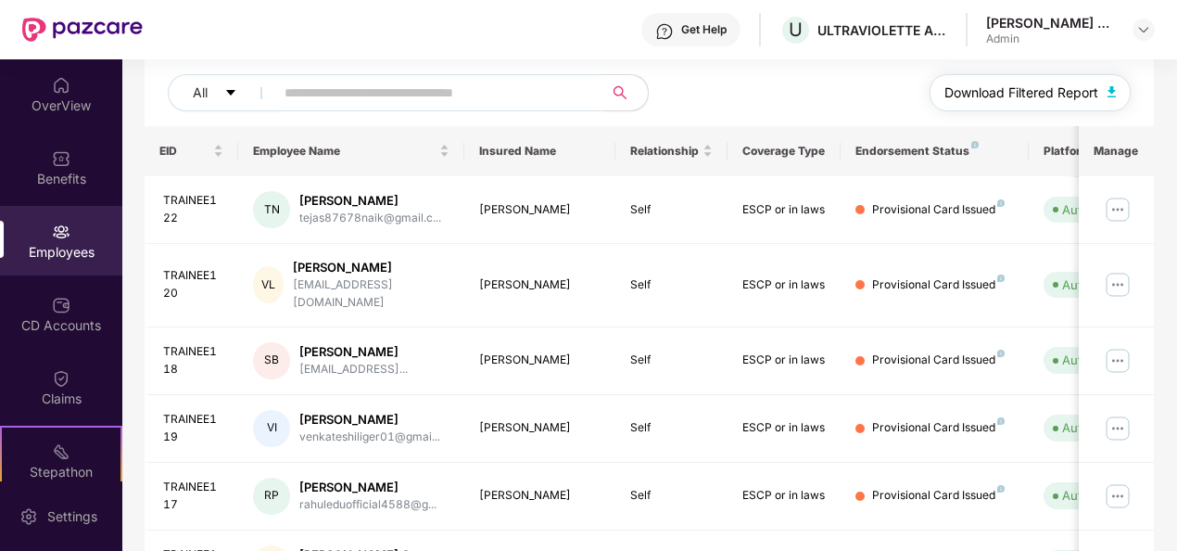
click at [1113, 94] on img "button" at bounding box center [1112, 91] width 9 height 11
click at [1057, 85] on span "Download Filtered Report" at bounding box center [1022, 93] width 154 height 20
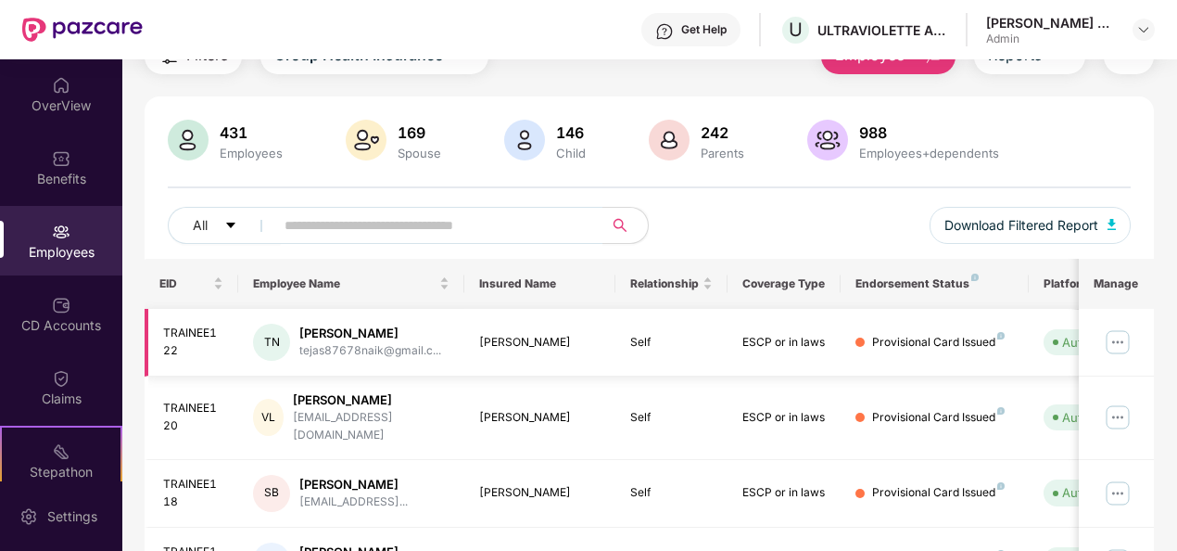
scroll to position [0, 0]
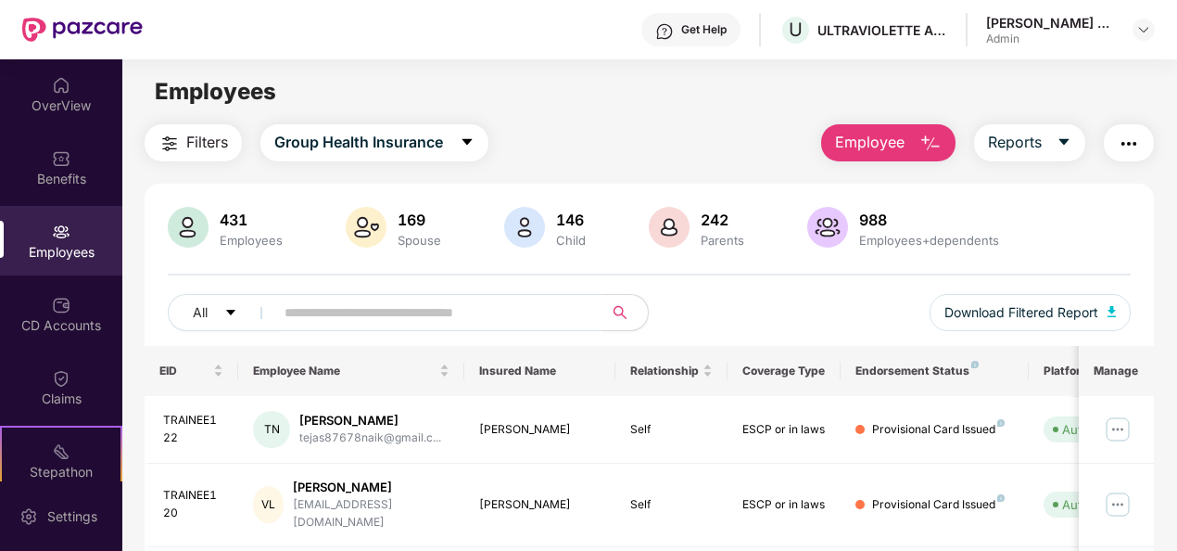
click at [66, 256] on div "Employees" at bounding box center [61, 252] width 122 height 19
drag, startPoint x: 261, startPoint y: 221, endPoint x: 219, endPoint y: 219, distance: 42.7
click at [219, 219] on div "431" at bounding box center [251, 219] width 70 height 19
click at [222, 217] on div "431 Employees 169 Spouse 146 Child 242 Parents 988 Employees+dependents" at bounding box center [650, 229] width 964 height 45
drag, startPoint x: 222, startPoint y: 217, endPoint x: 309, endPoint y: 231, distance: 88.3
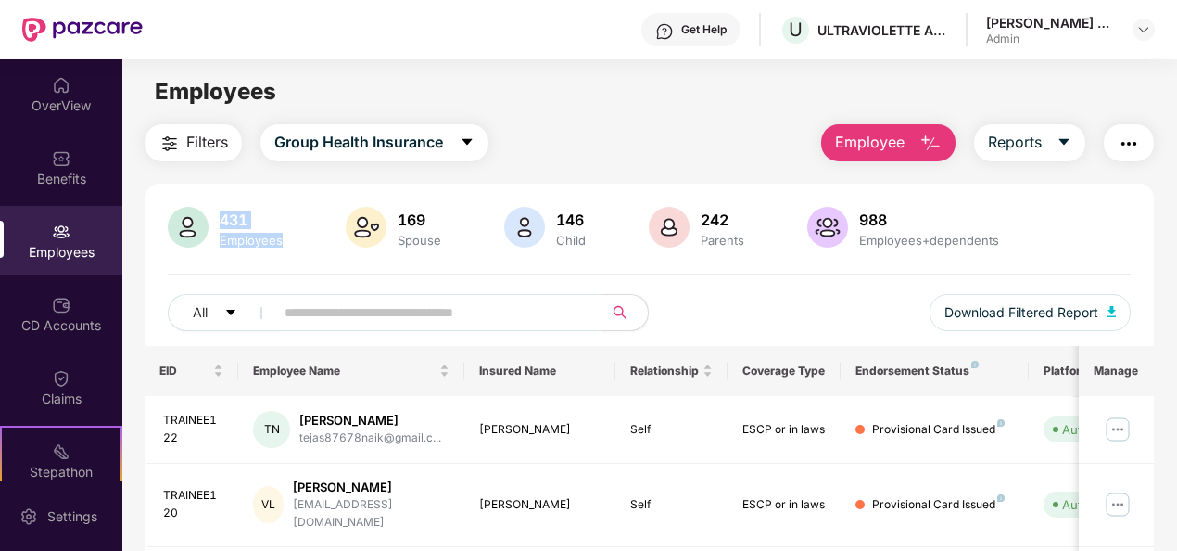
click at [308, 231] on div "431 Employees 169 Spouse 146 Child 242 Parents 988 Employees+dependents" at bounding box center [650, 229] width 964 height 45
click at [279, 211] on div "431" at bounding box center [251, 219] width 70 height 19
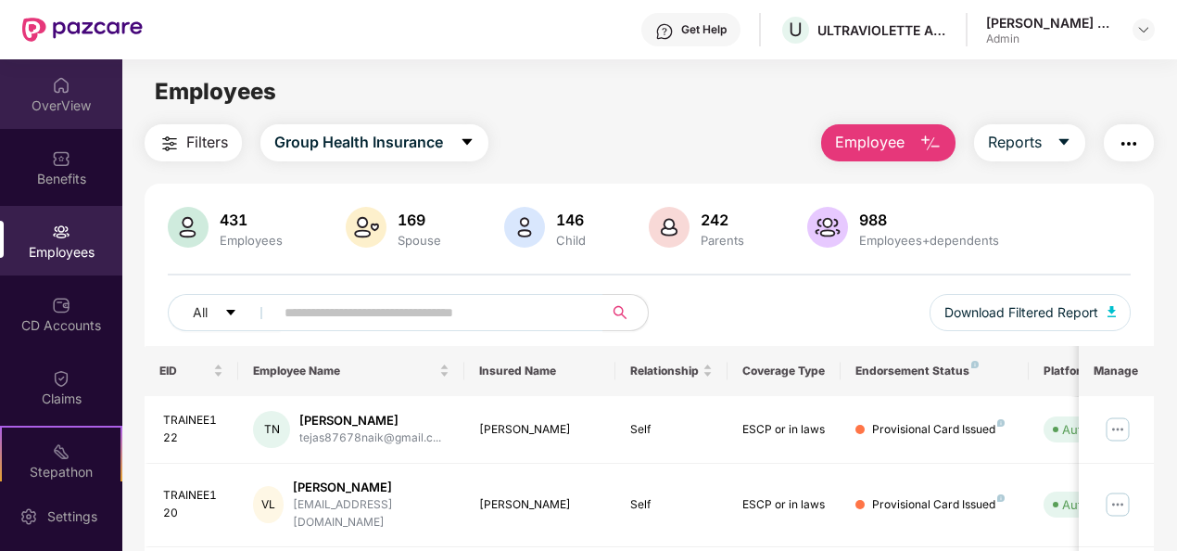
click at [65, 85] on img at bounding box center [61, 85] width 19 height 19
